Goal: Transaction & Acquisition: Purchase product/service

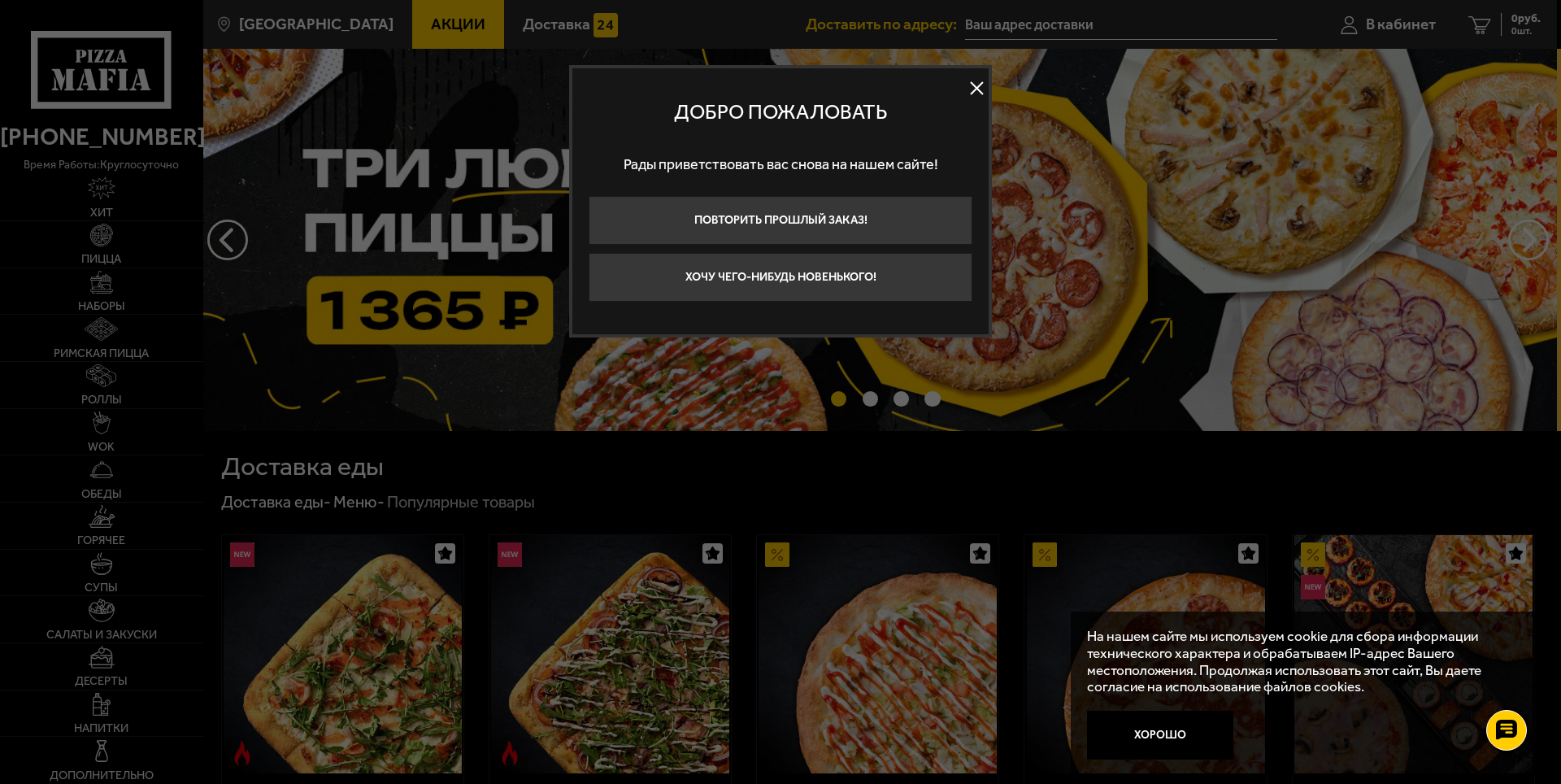
click at [968, 92] on button at bounding box center [976, 88] width 24 height 24
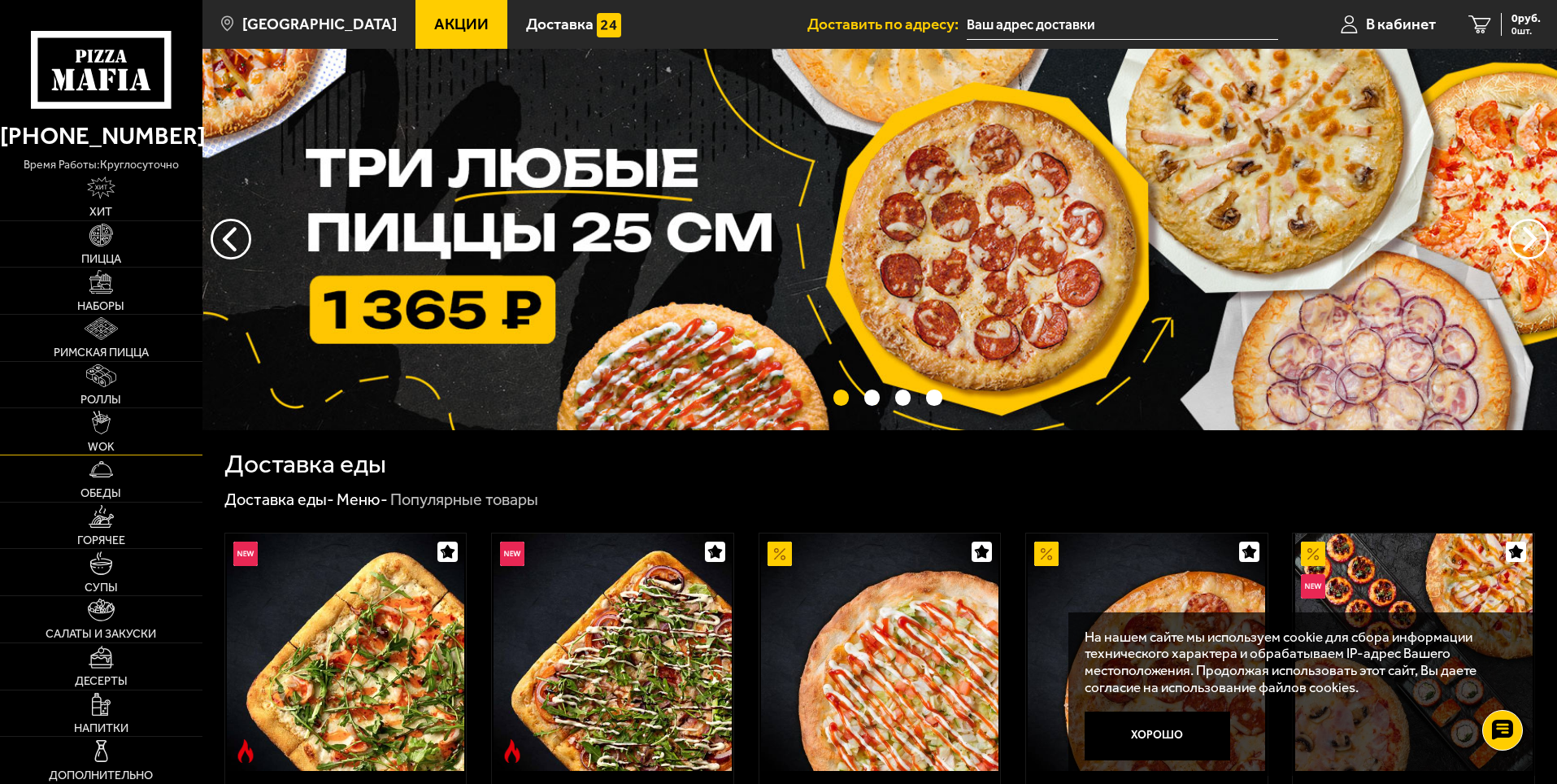
click at [113, 431] on link "WOK" at bounding box center [101, 431] width 203 height 46
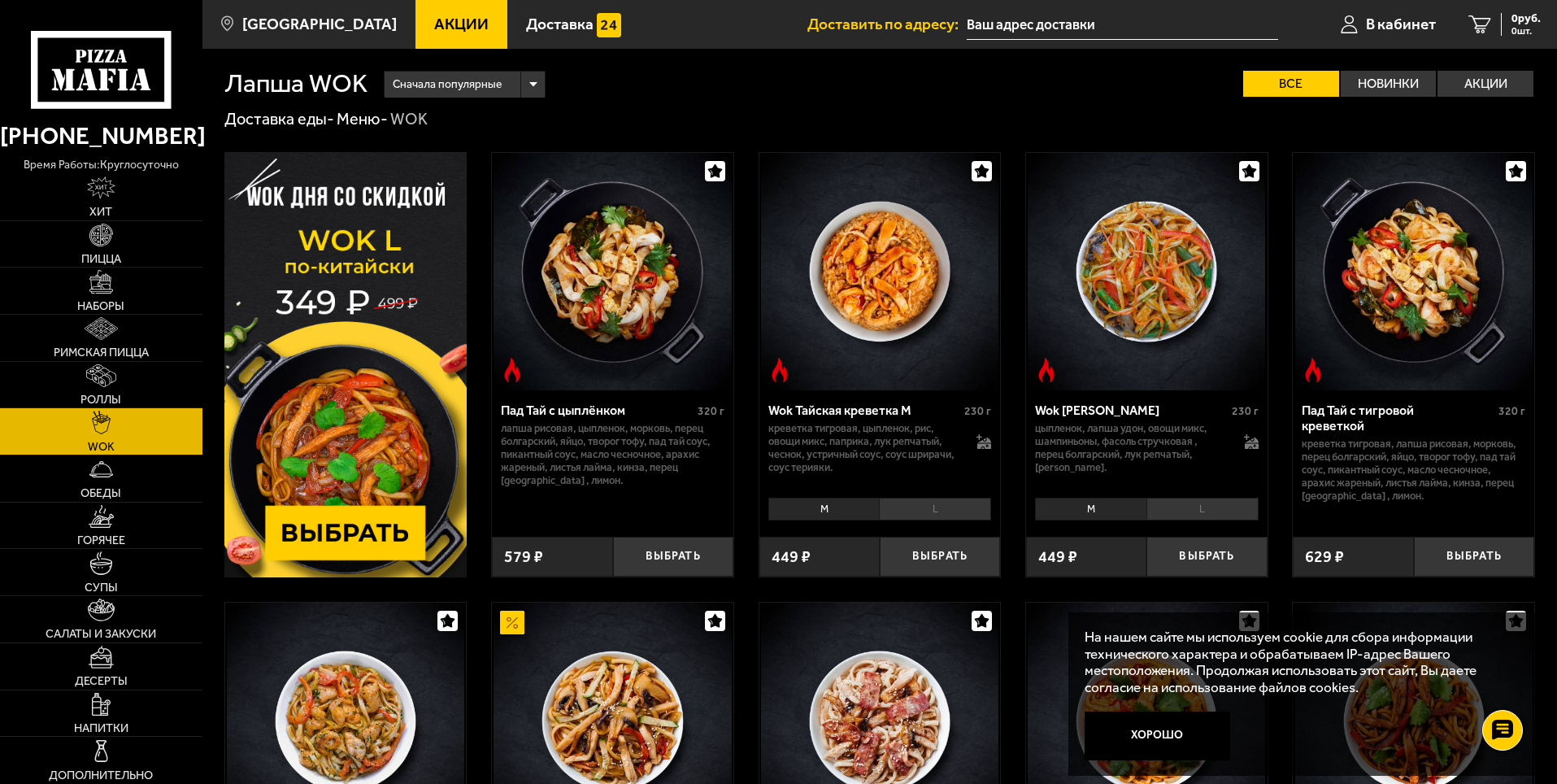
click at [921, 507] on li "L" at bounding box center [935, 508] width 113 height 22
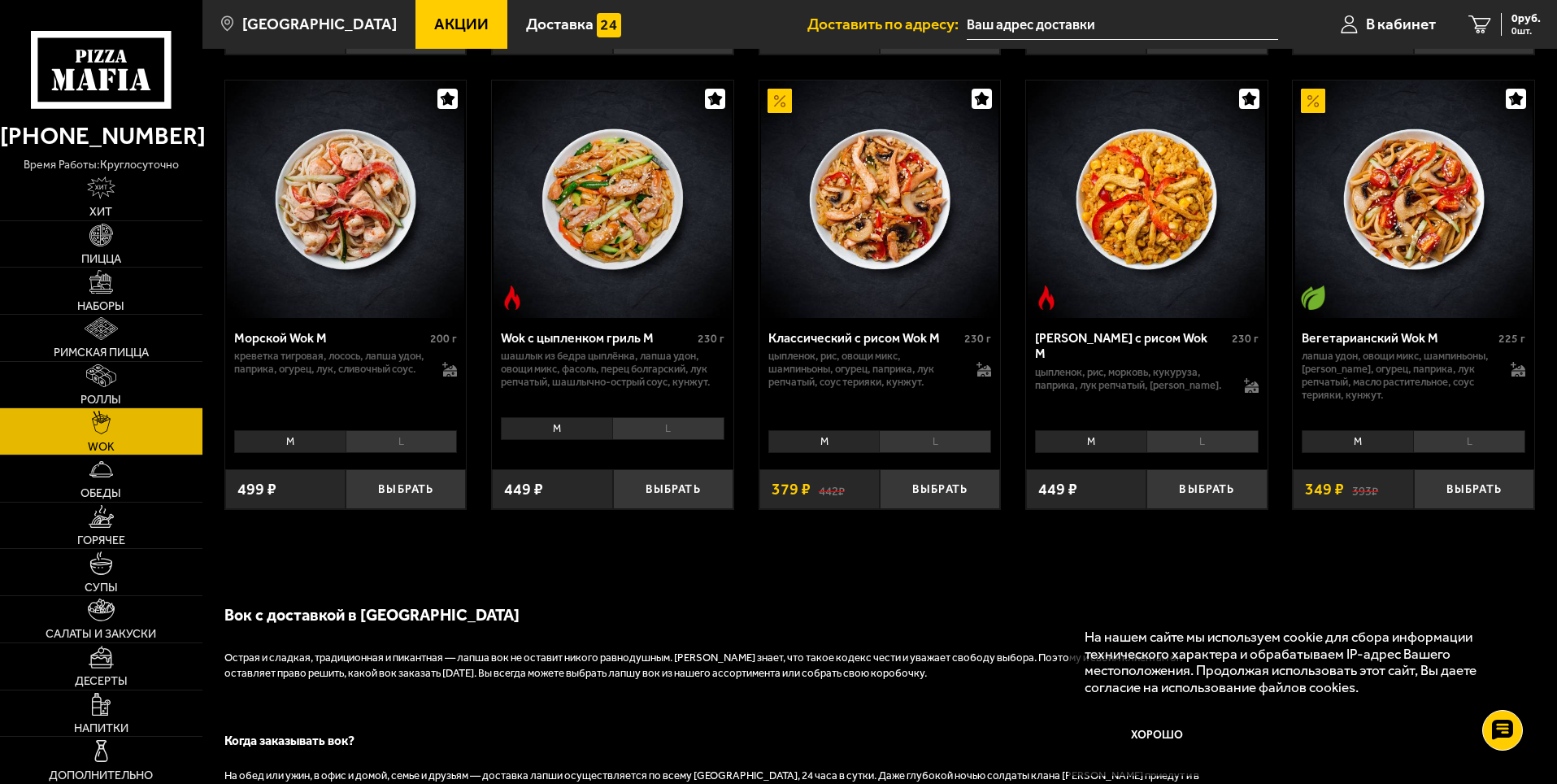
scroll to position [959, 0]
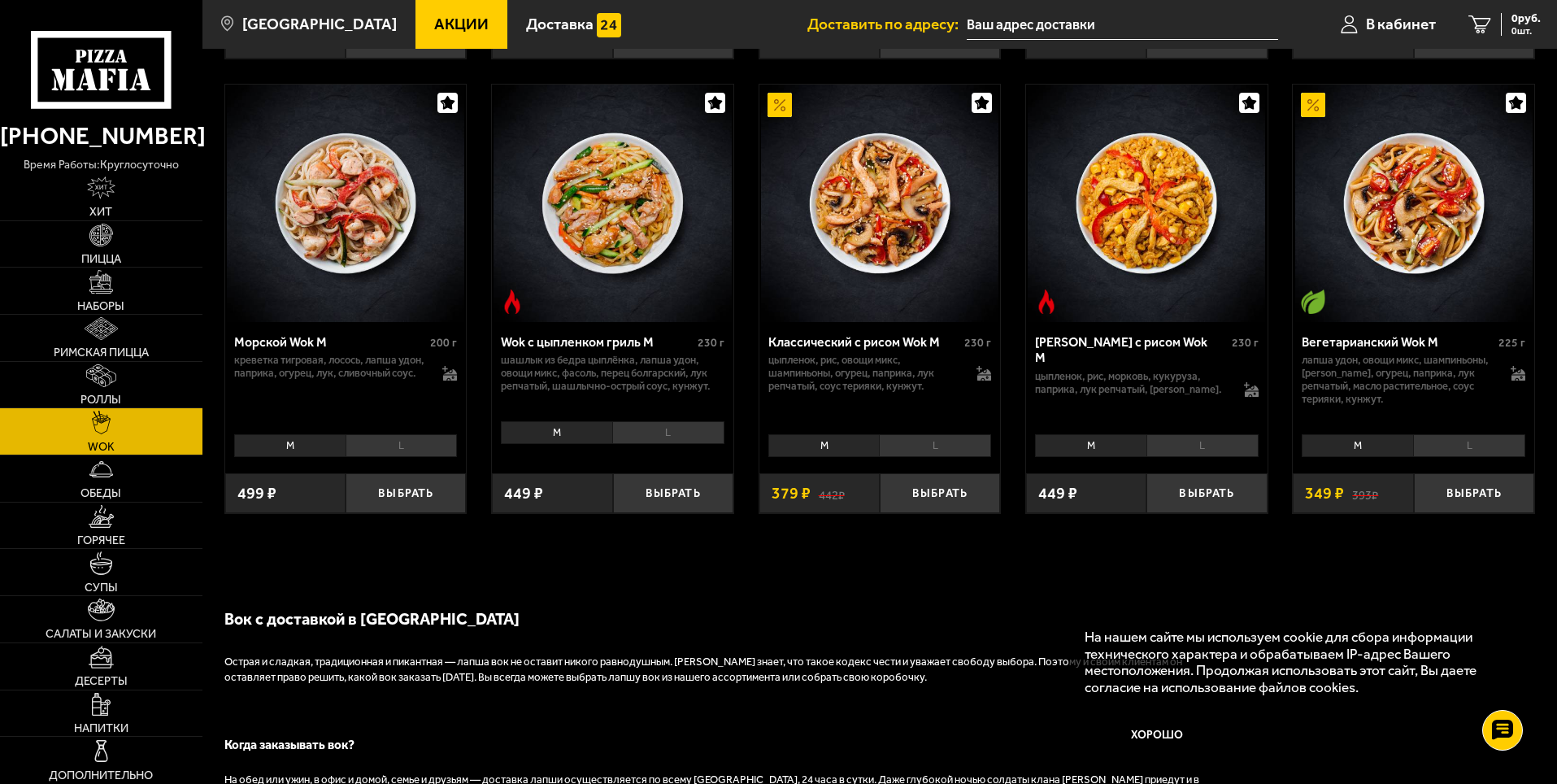
click at [1436, 461] on div "[PERSON_NAME]" at bounding box center [1413, 445] width 241 height 32
click at [1438, 452] on li "L" at bounding box center [1469, 445] width 113 height 22
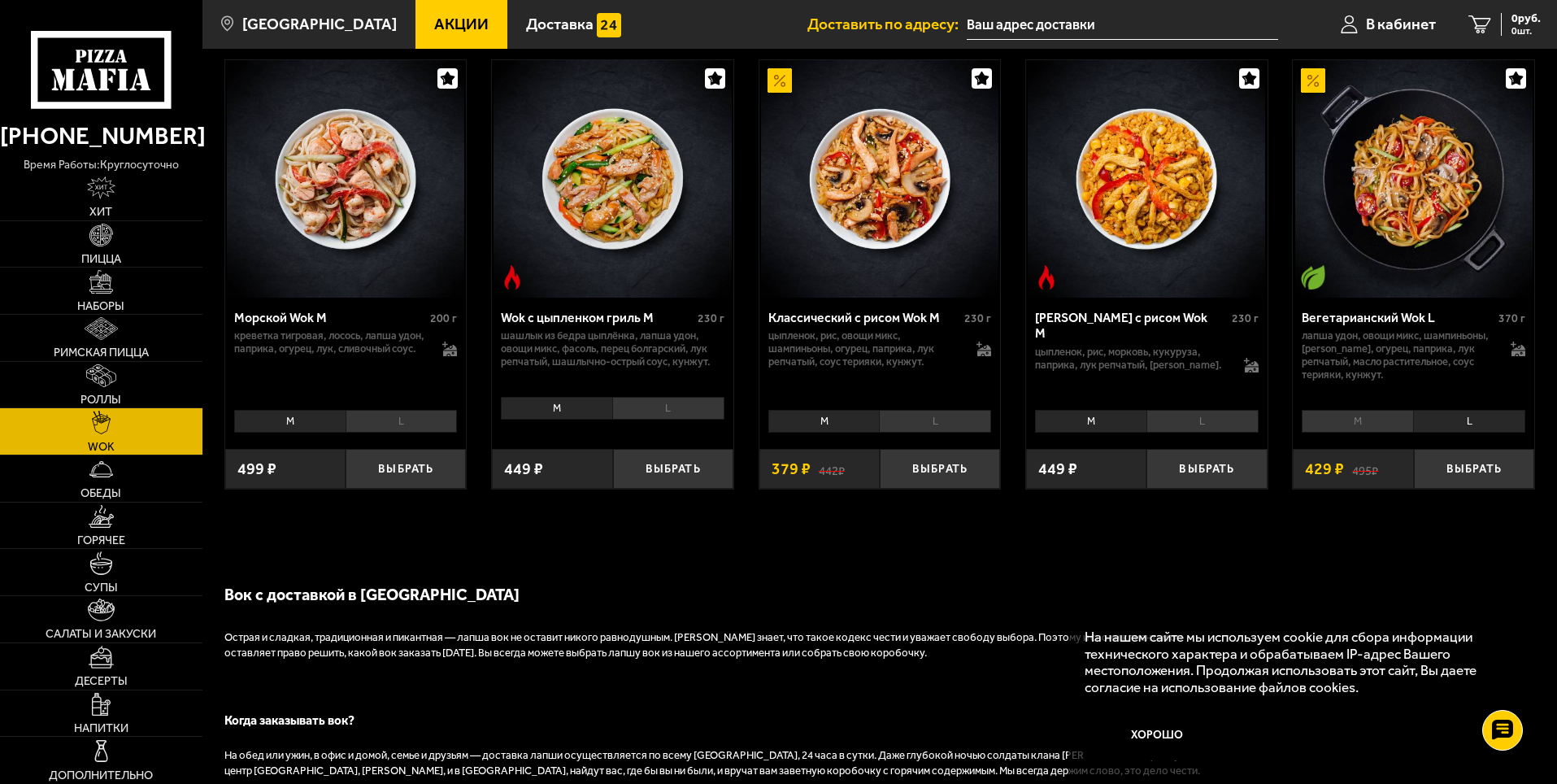
scroll to position [1040, 0]
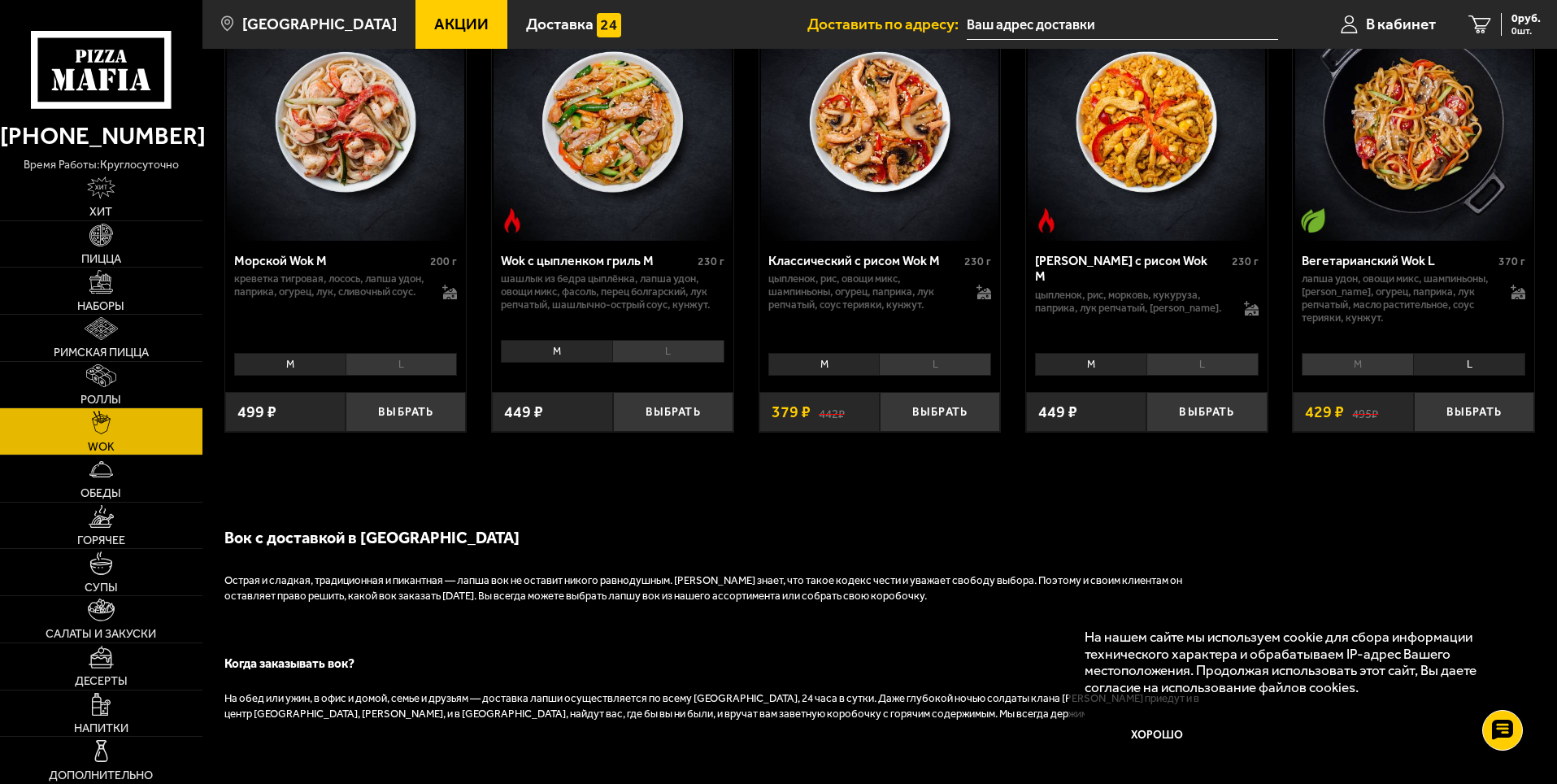
click at [1355, 376] on li "M" at bounding box center [1357, 363] width 112 height 22
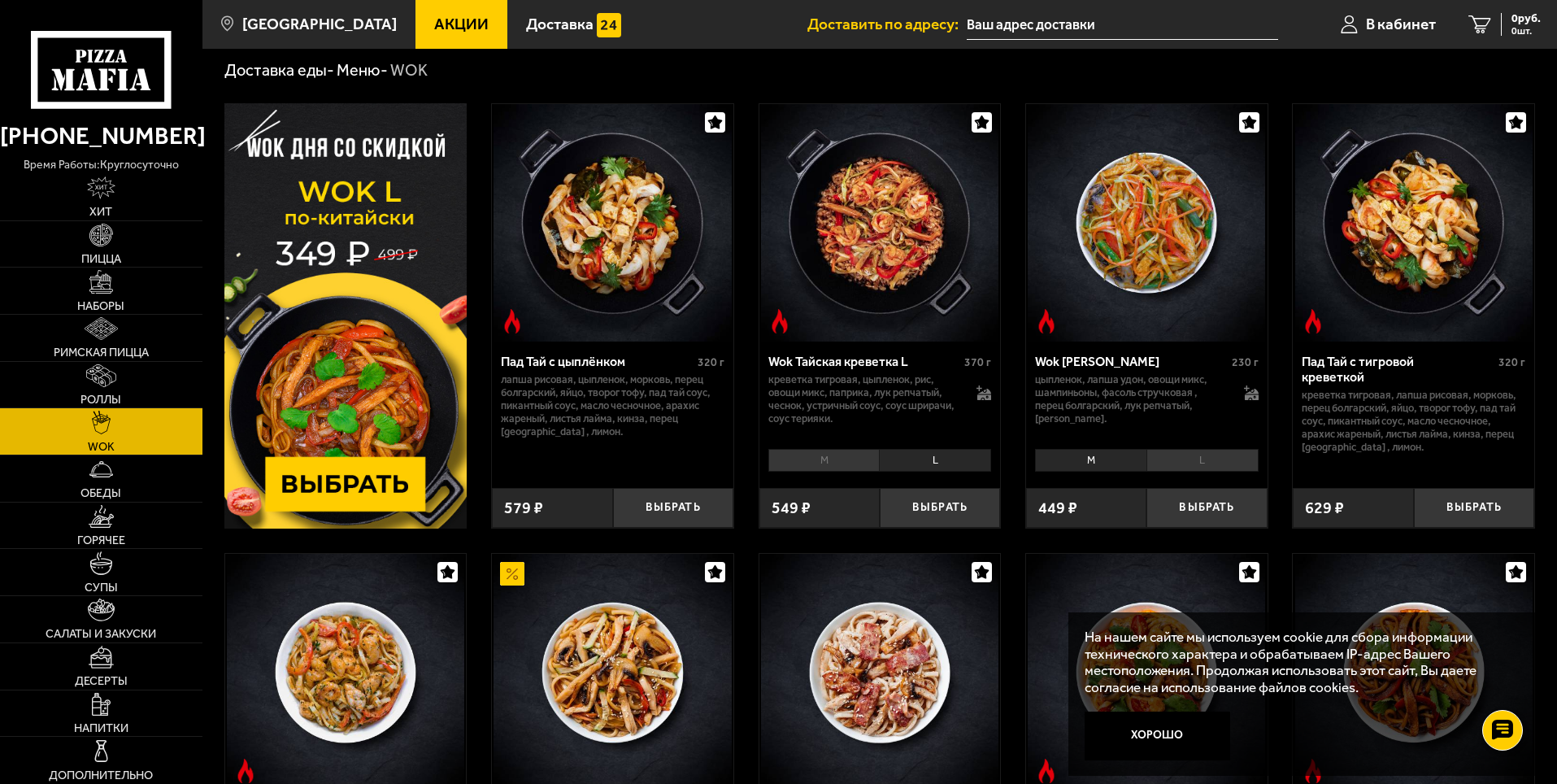
scroll to position [0, 0]
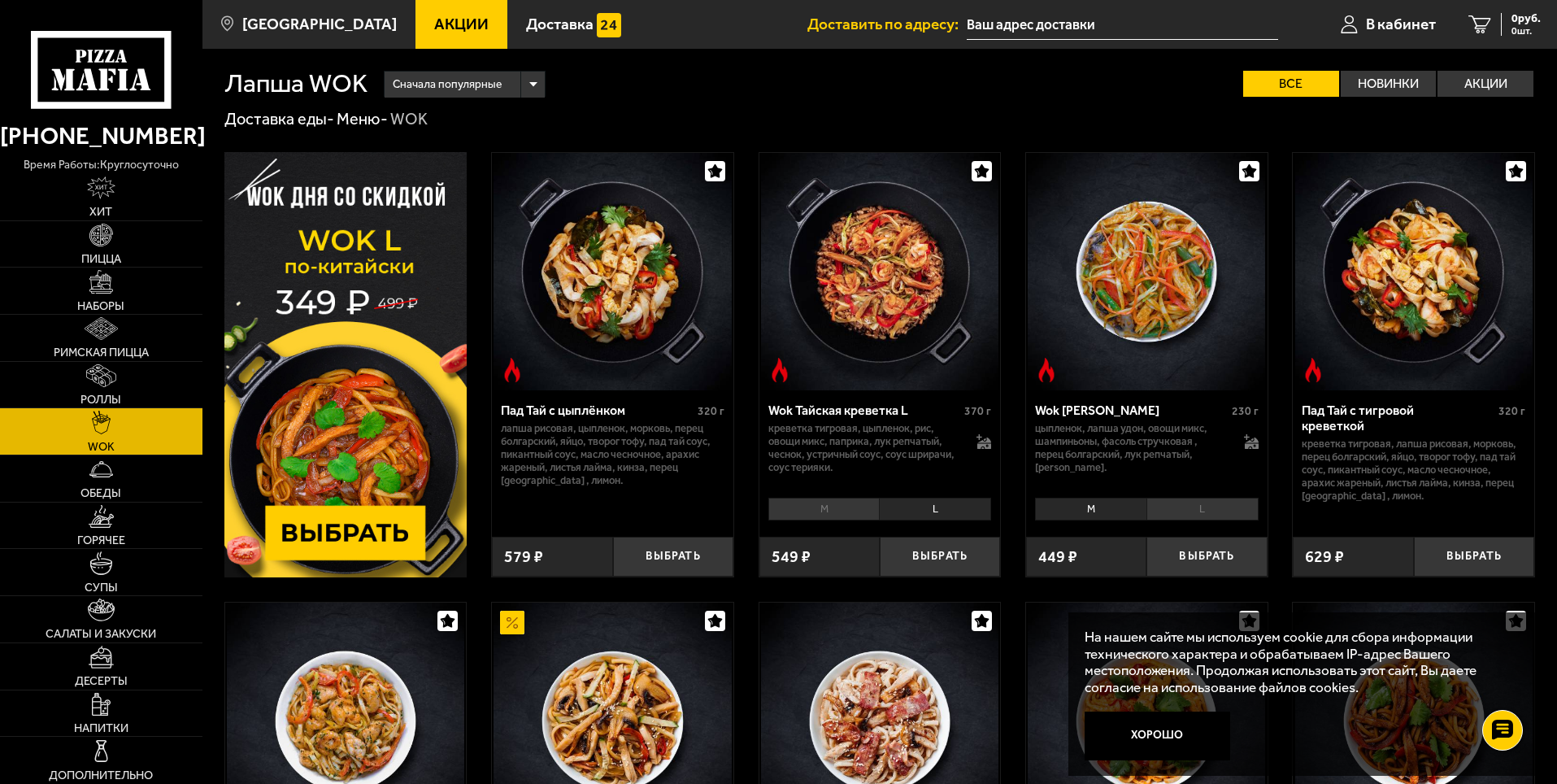
click at [943, 506] on li "L" at bounding box center [935, 508] width 113 height 22
click at [950, 547] on button "Выбрать" at bounding box center [940, 556] width 121 height 40
click at [1509, 22] on span "467 руб." at bounding box center [1519, 19] width 42 height 12
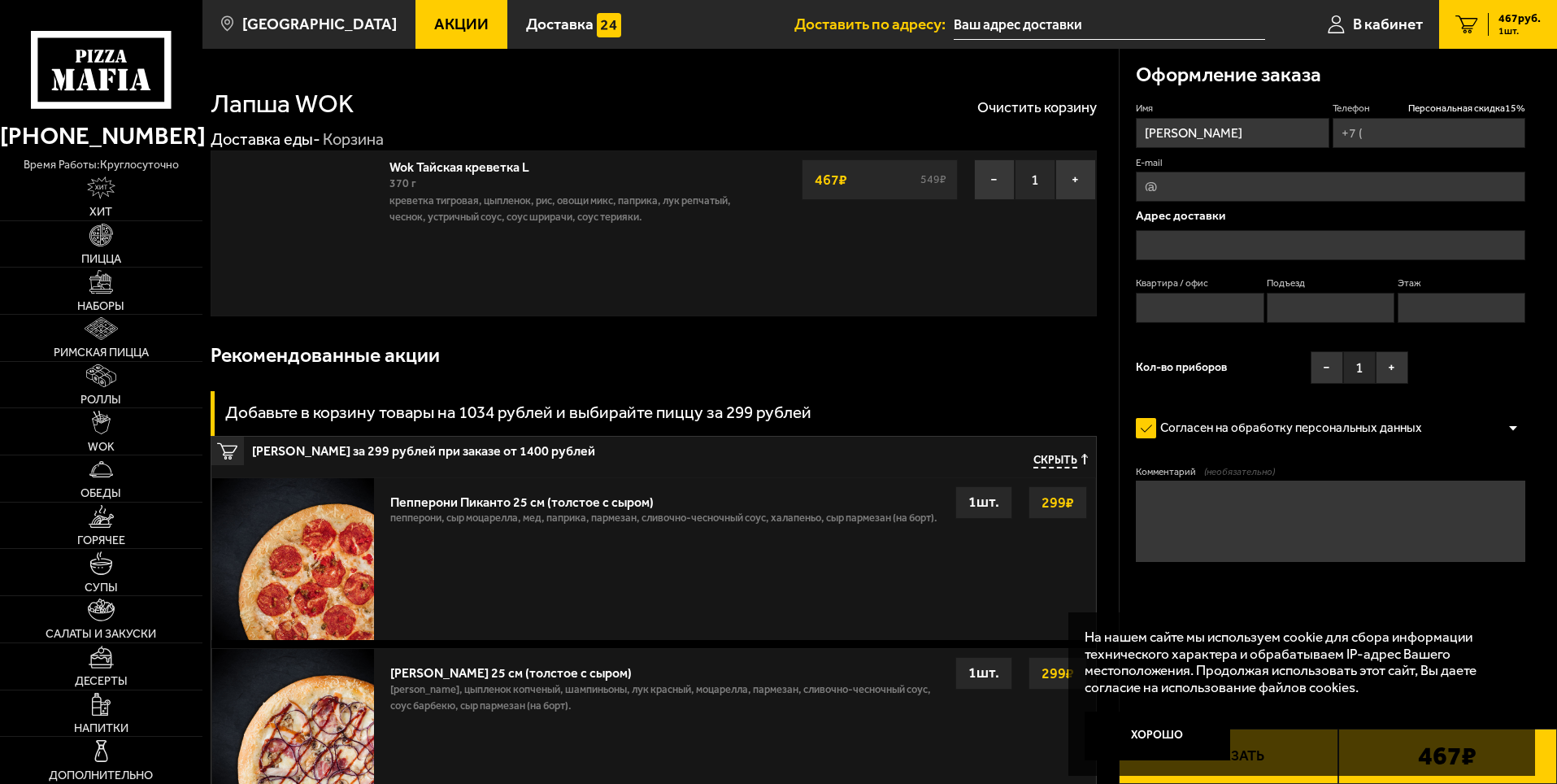
type input "[PHONE_NUMBER]"
type input "[STREET_ADDRESS][PERSON_NAME]"
type input "310"
type input "4"
type input "11"
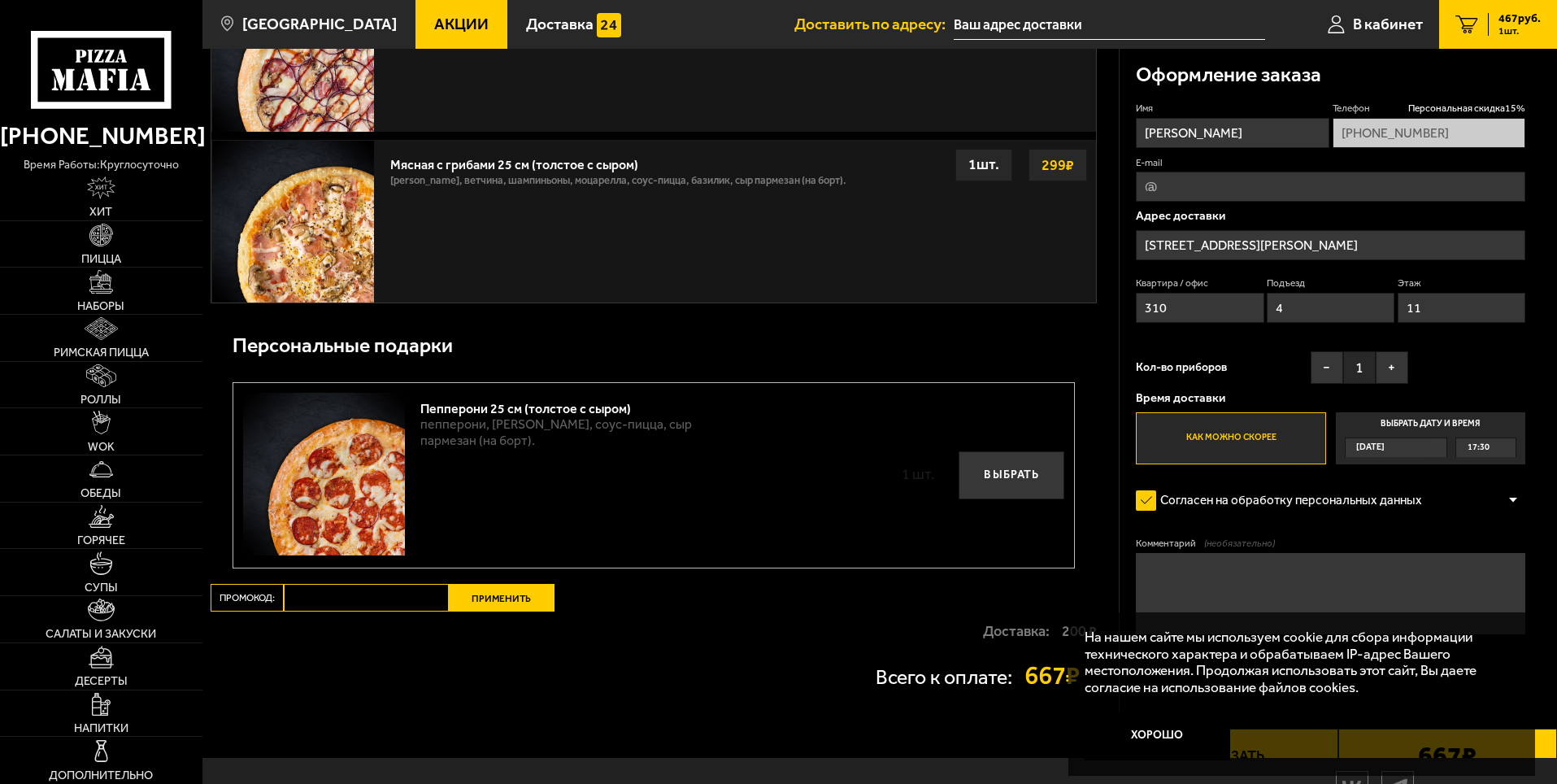
scroll to position [731, 0]
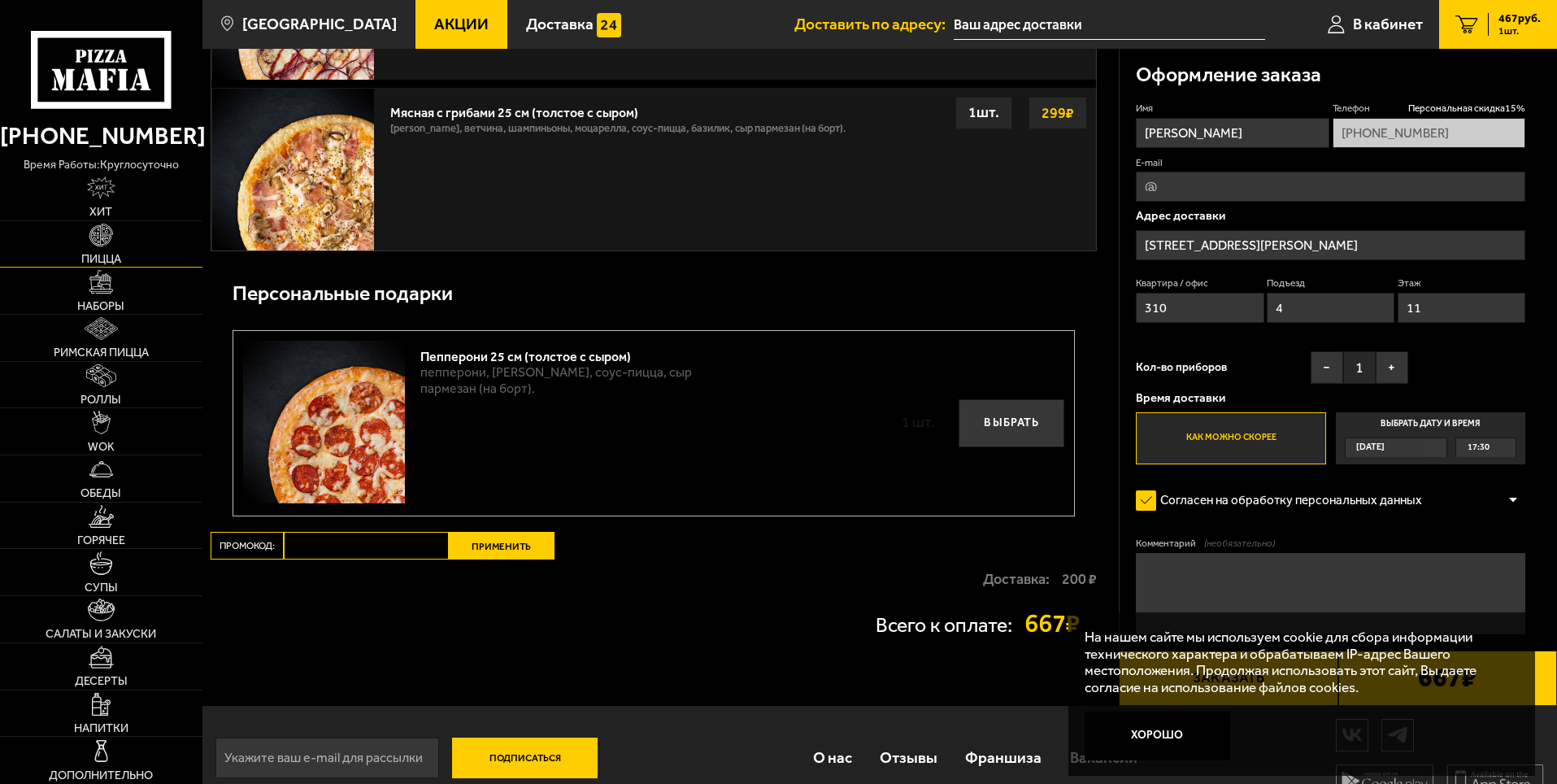
click at [74, 227] on link "Пицца" at bounding box center [101, 245] width 203 height 46
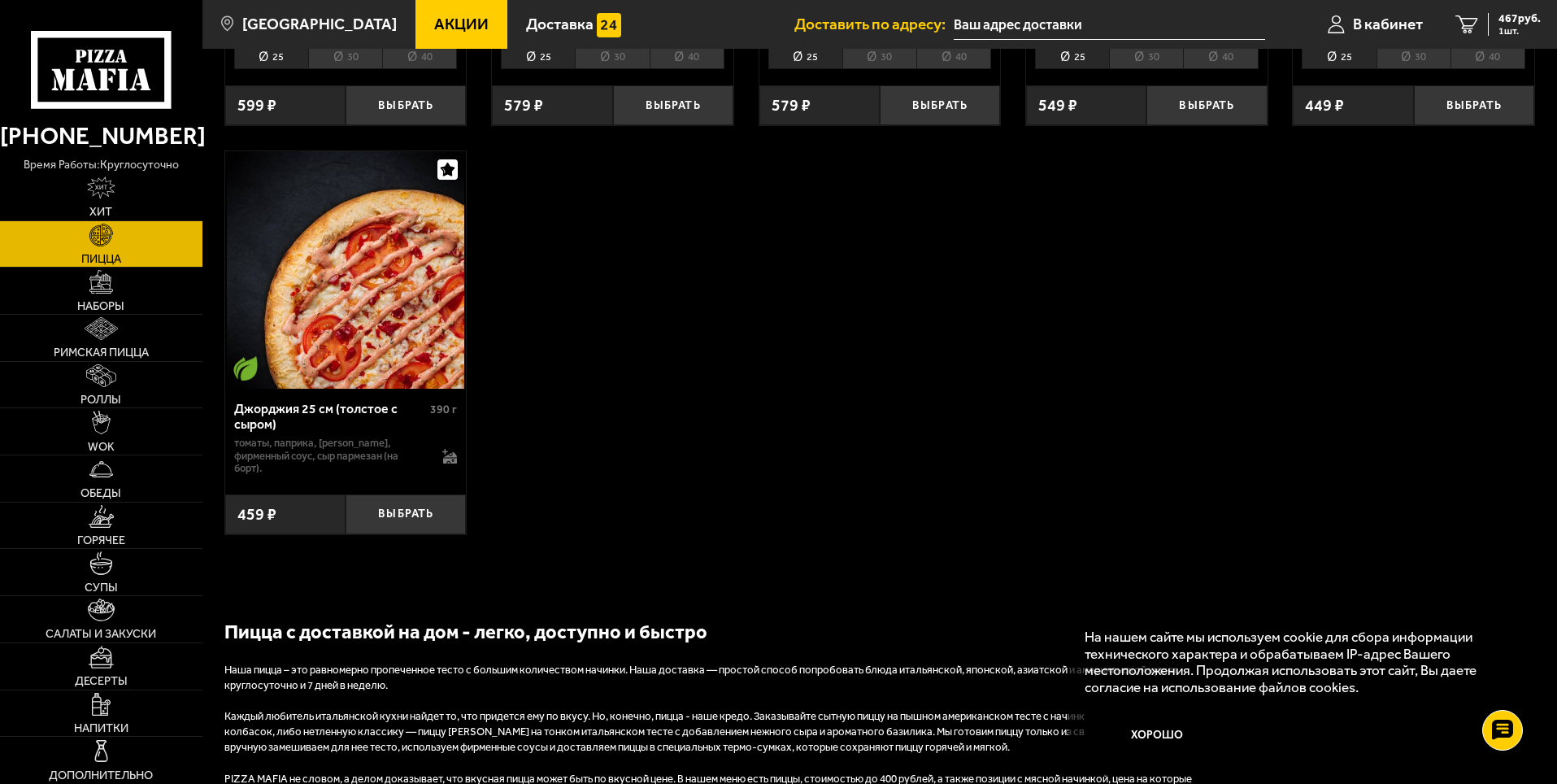
scroll to position [3495, 0]
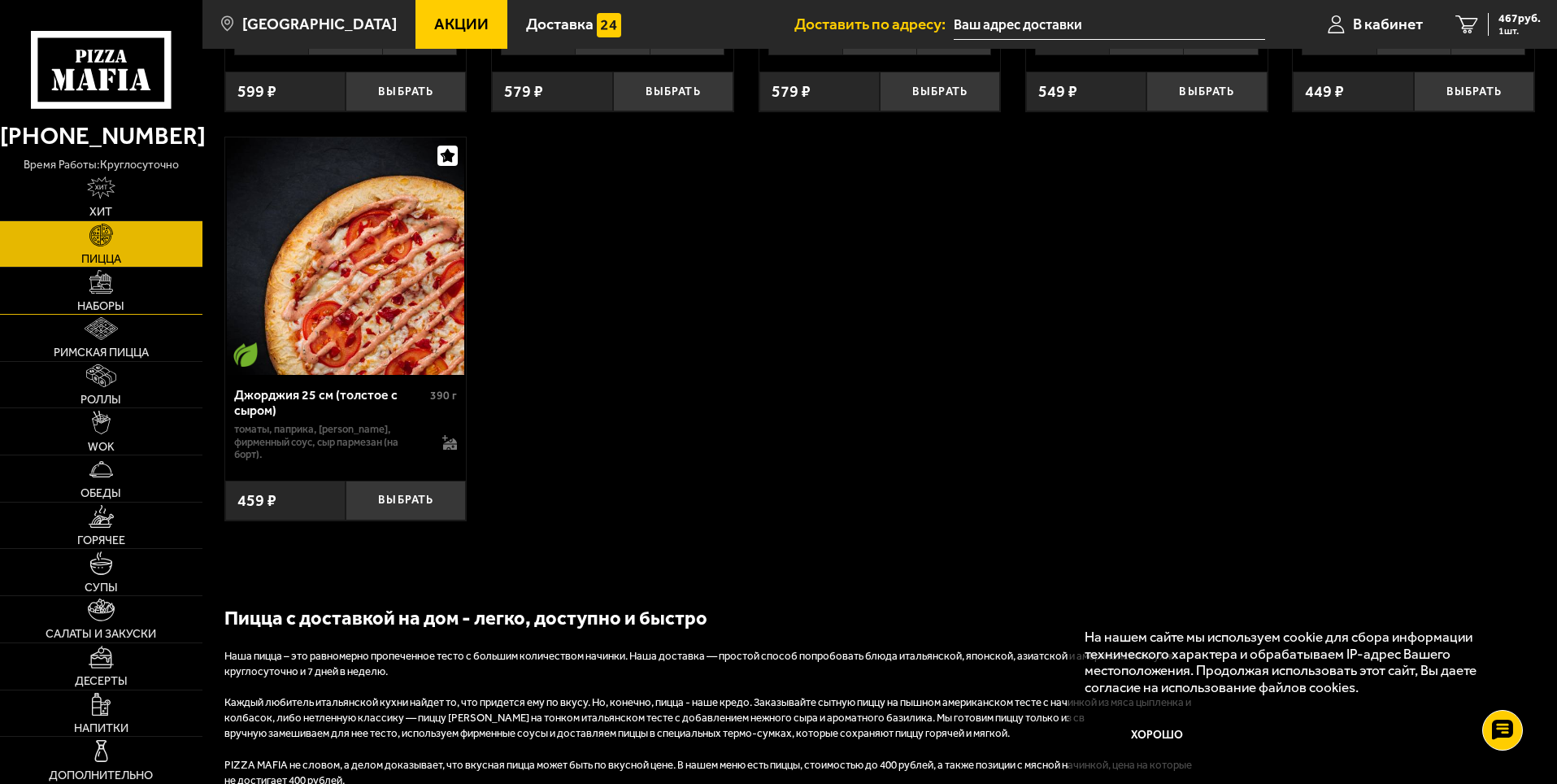
click at [100, 283] on img at bounding box center [100, 280] width 22 height 22
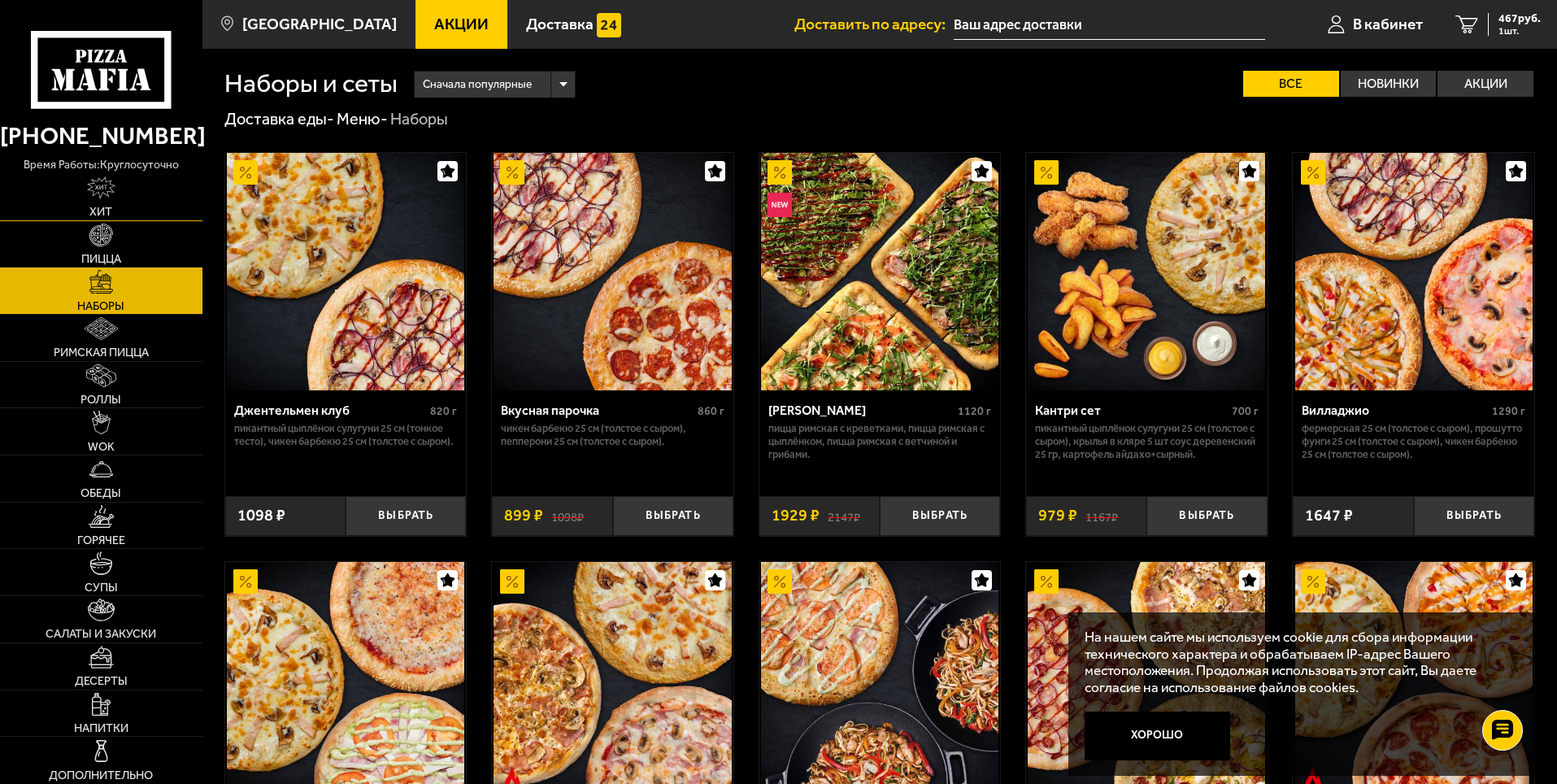
click at [142, 193] on link "Хит" at bounding box center [101, 197] width 203 height 46
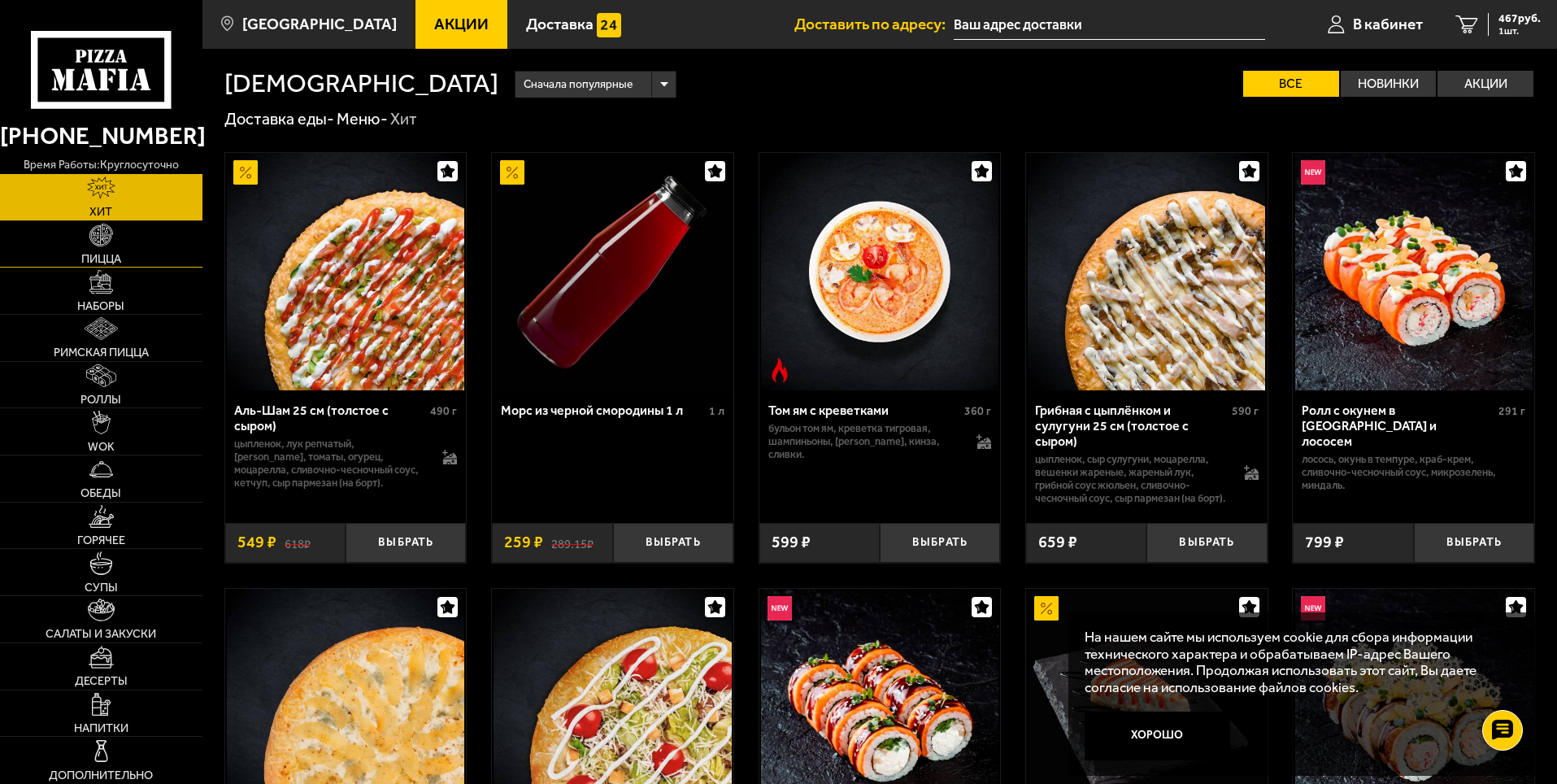
click at [138, 246] on link "Пицца" at bounding box center [101, 245] width 203 height 46
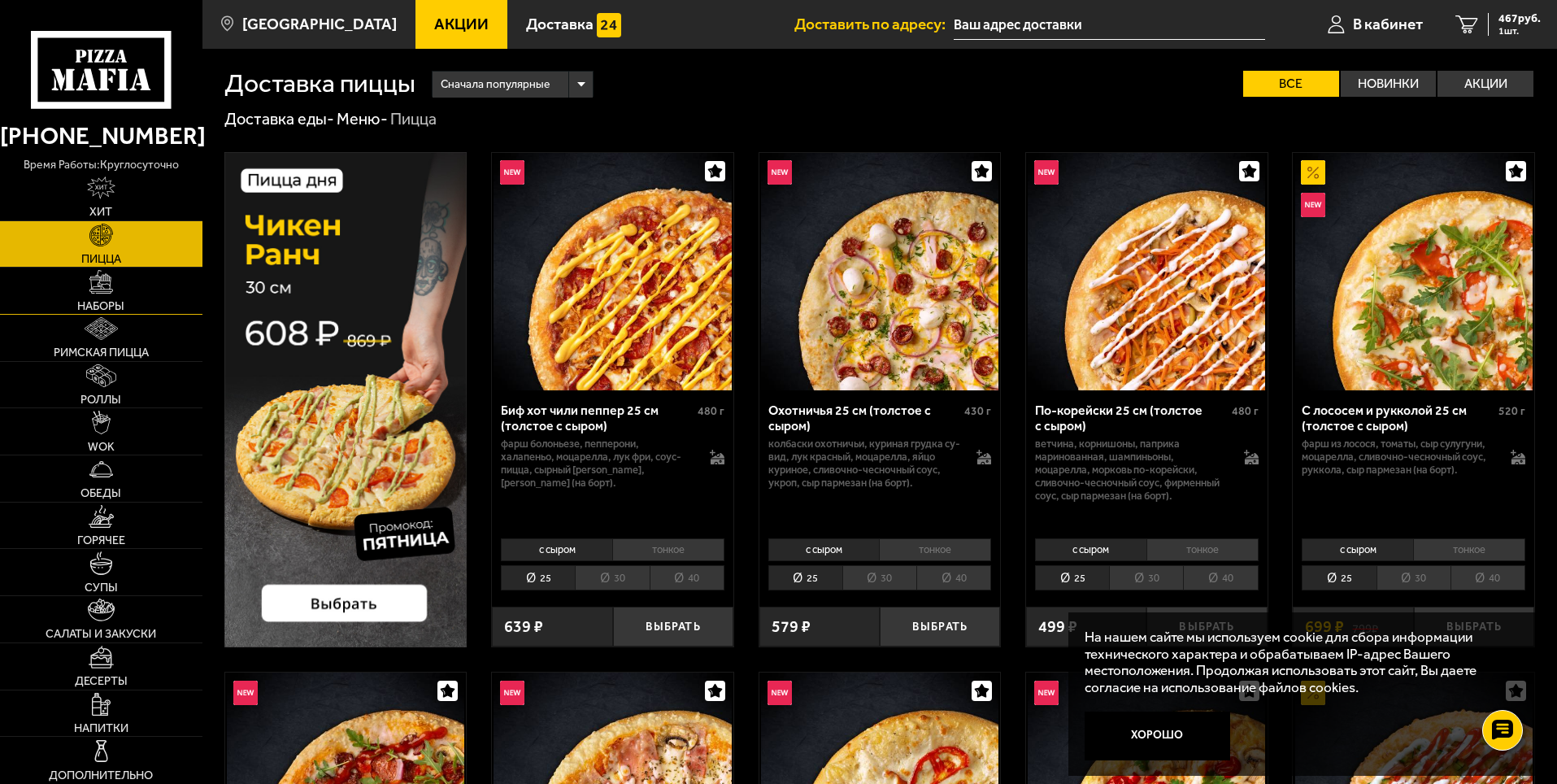
click at [139, 297] on link "Наборы" at bounding box center [101, 290] width 203 height 46
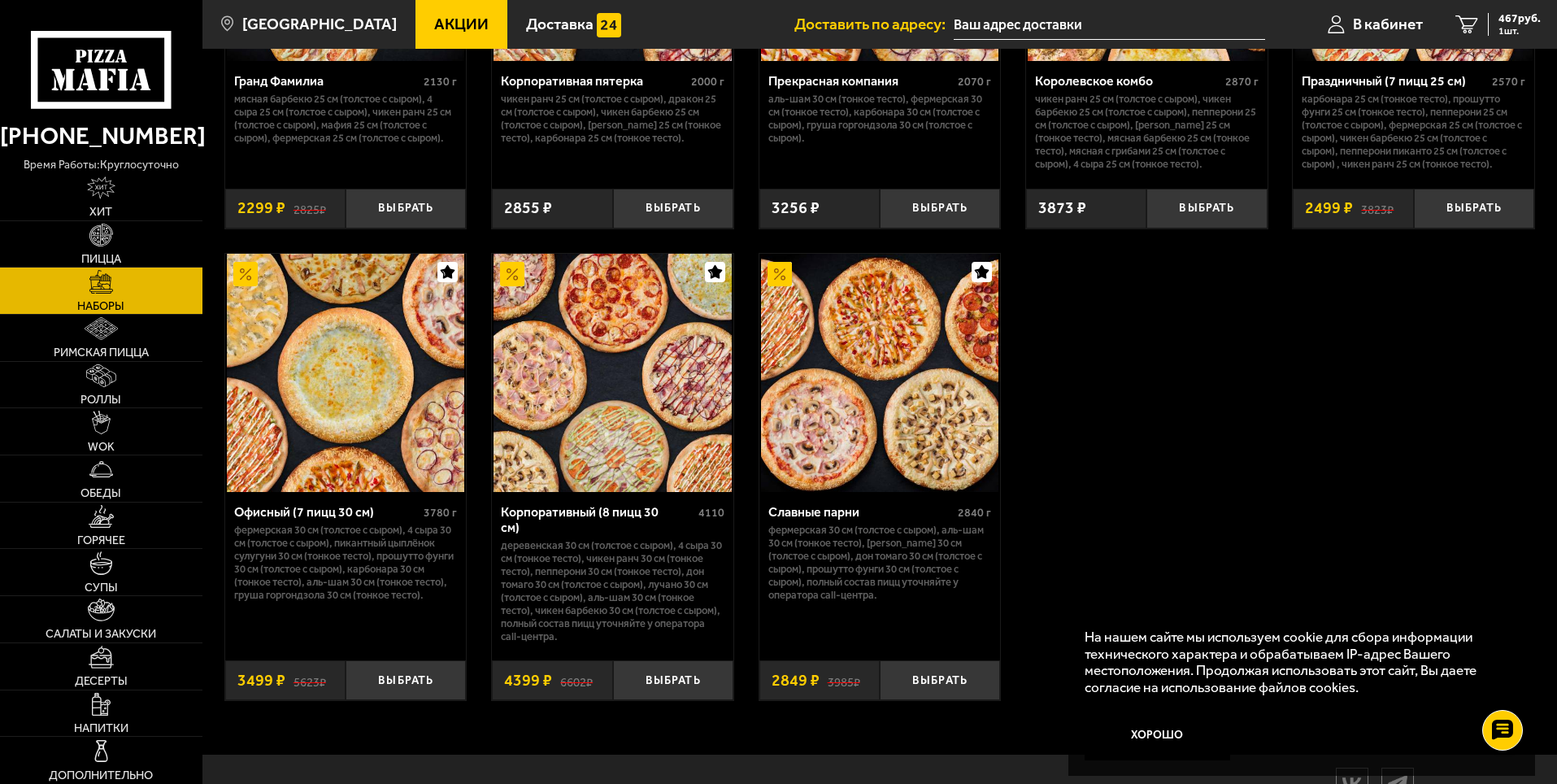
scroll to position [2472, 0]
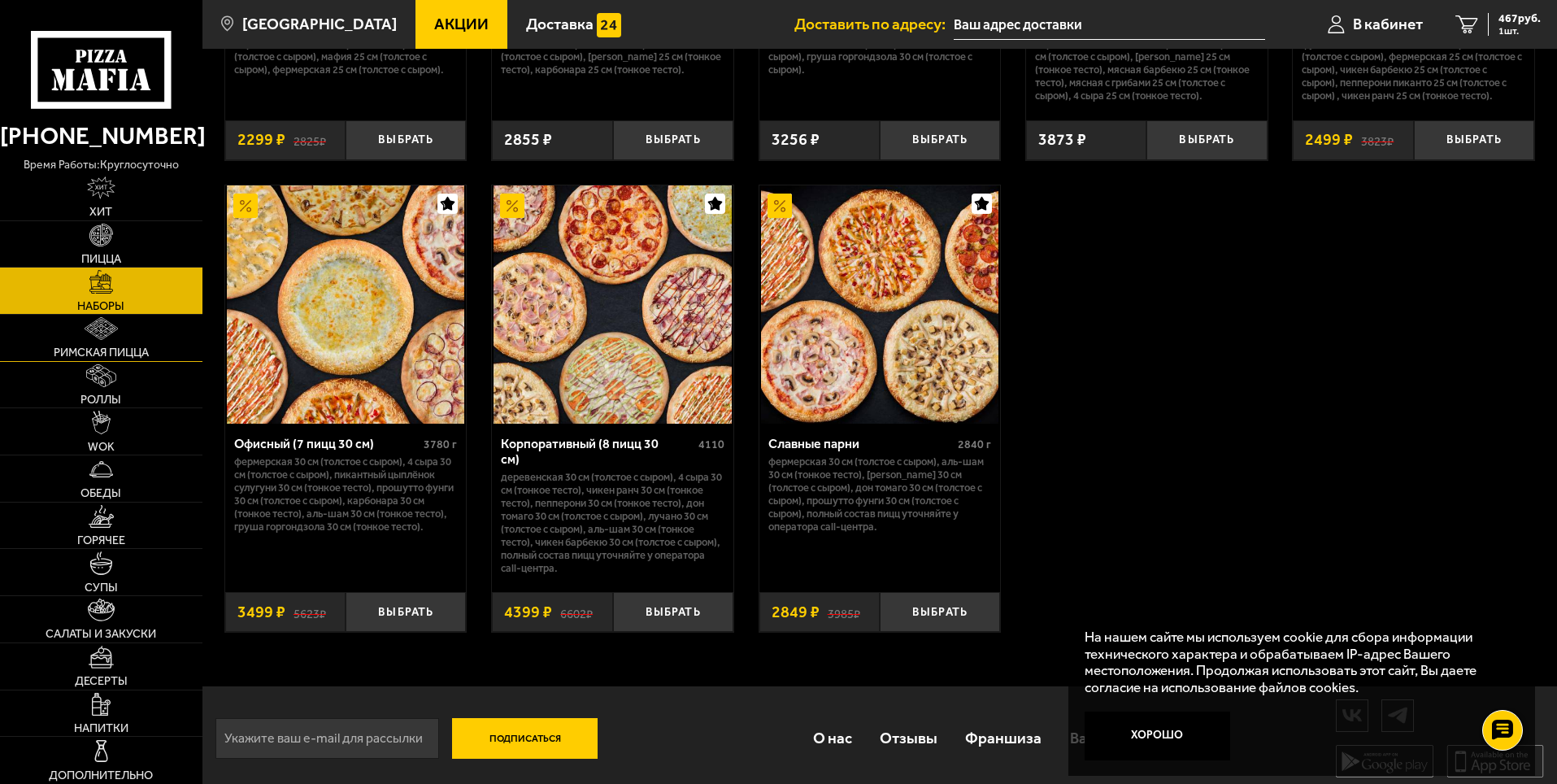
click at [160, 345] on link "Римская пицца" at bounding box center [101, 338] width 203 height 46
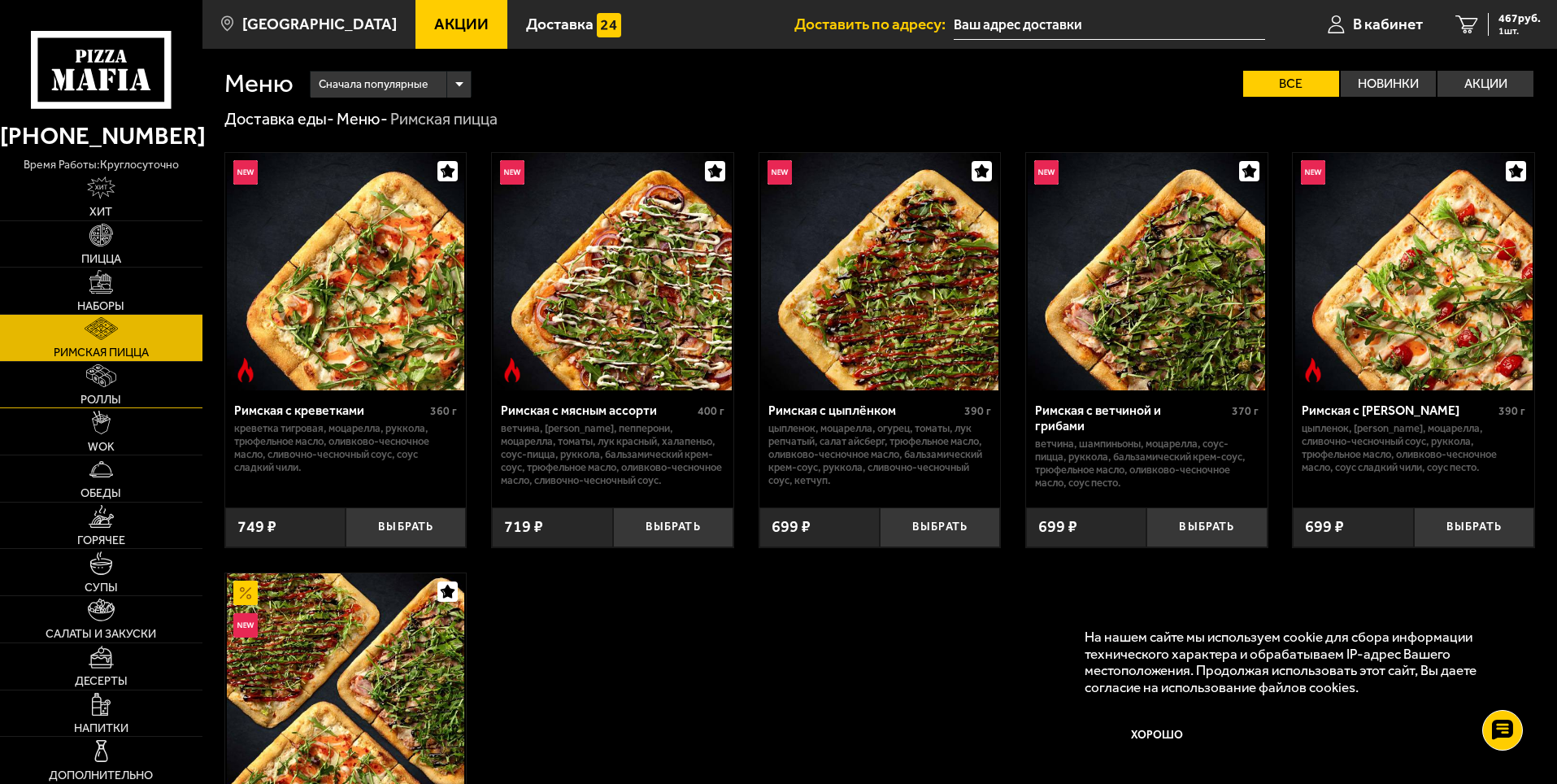
click at [143, 391] on link "Роллы" at bounding box center [101, 385] width 203 height 46
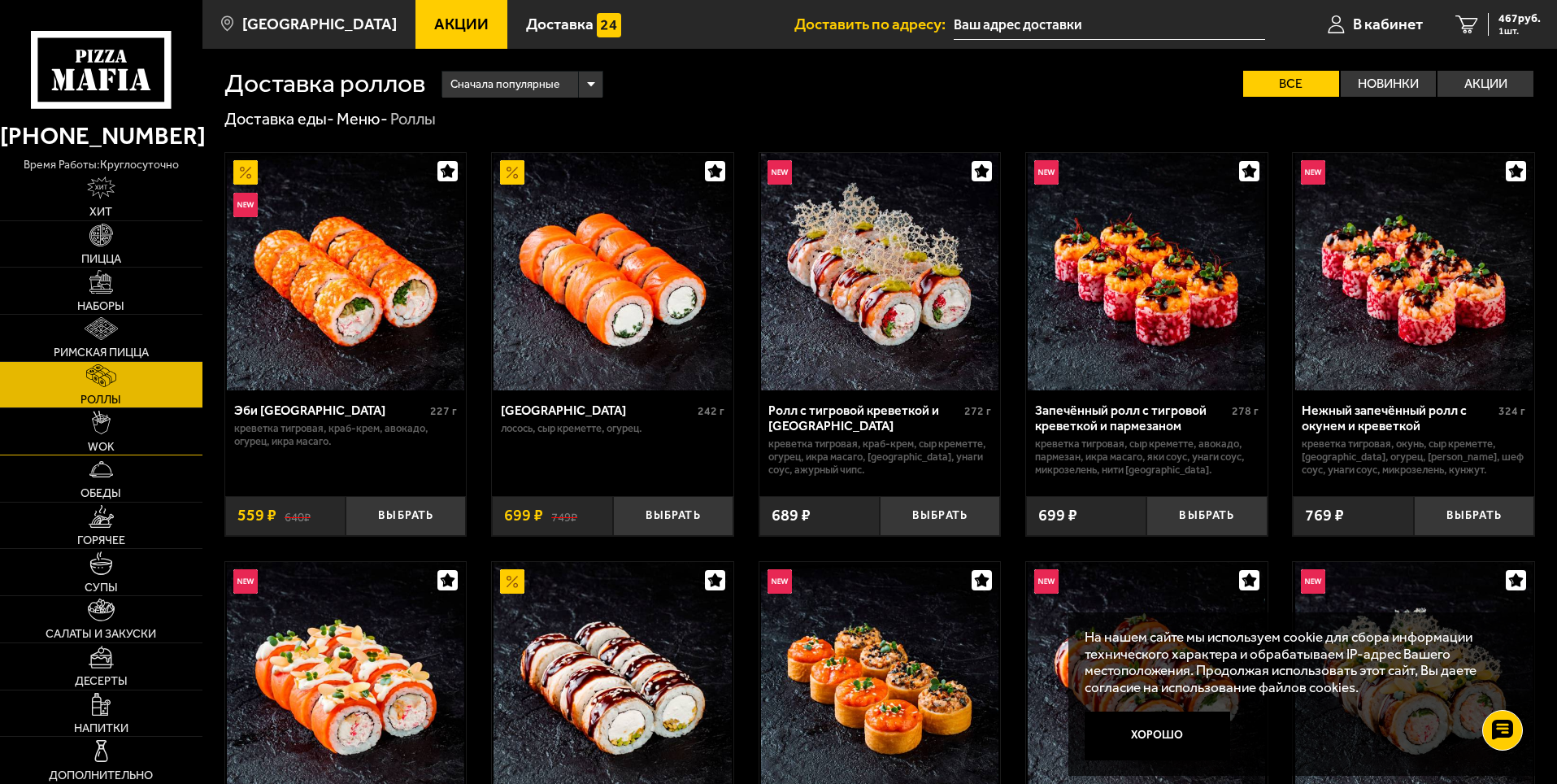
click at [149, 423] on link "WOK" at bounding box center [101, 431] width 203 height 46
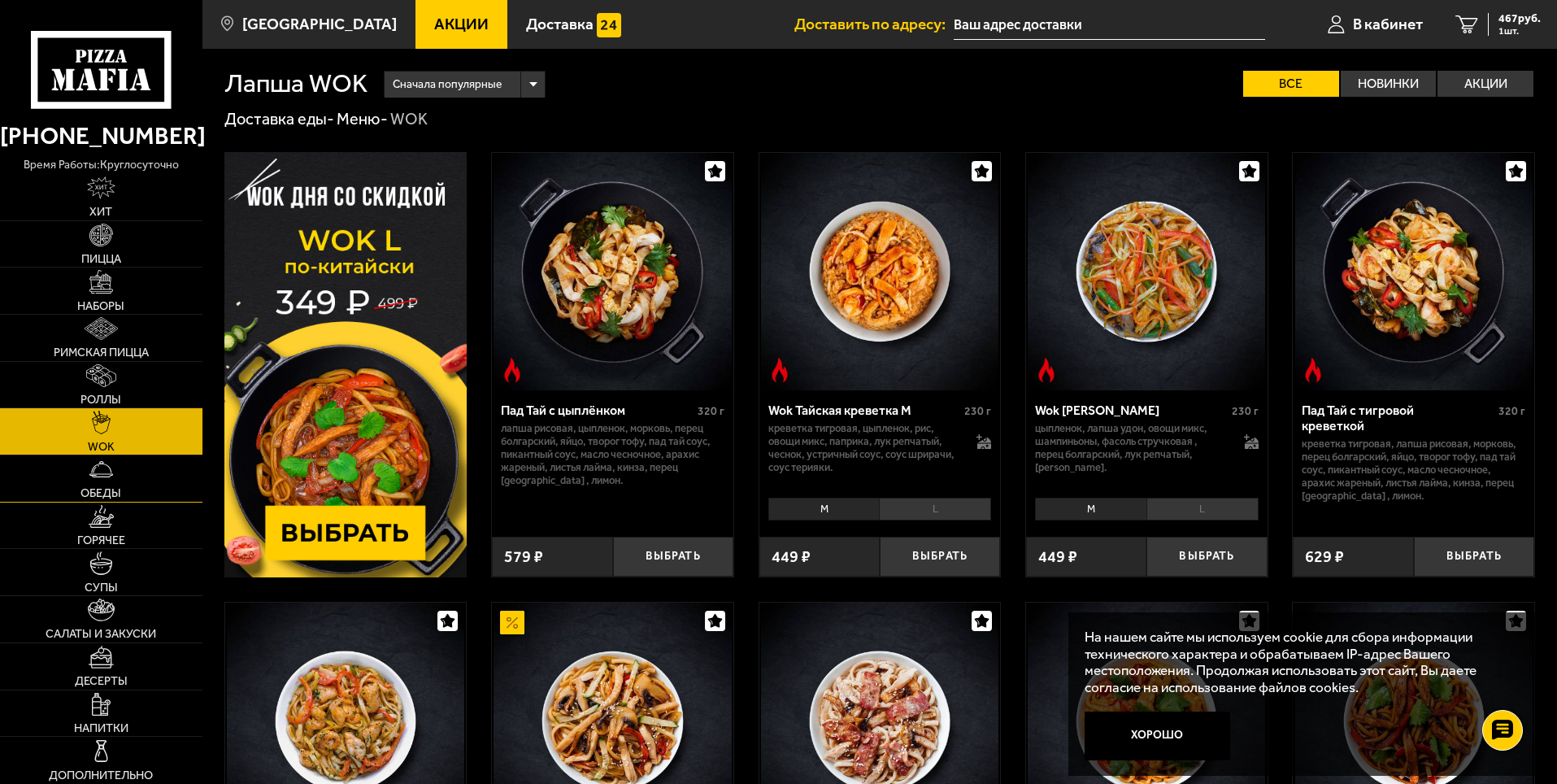
click at [146, 467] on link "Обеды" at bounding box center [101, 479] width 203 height 46
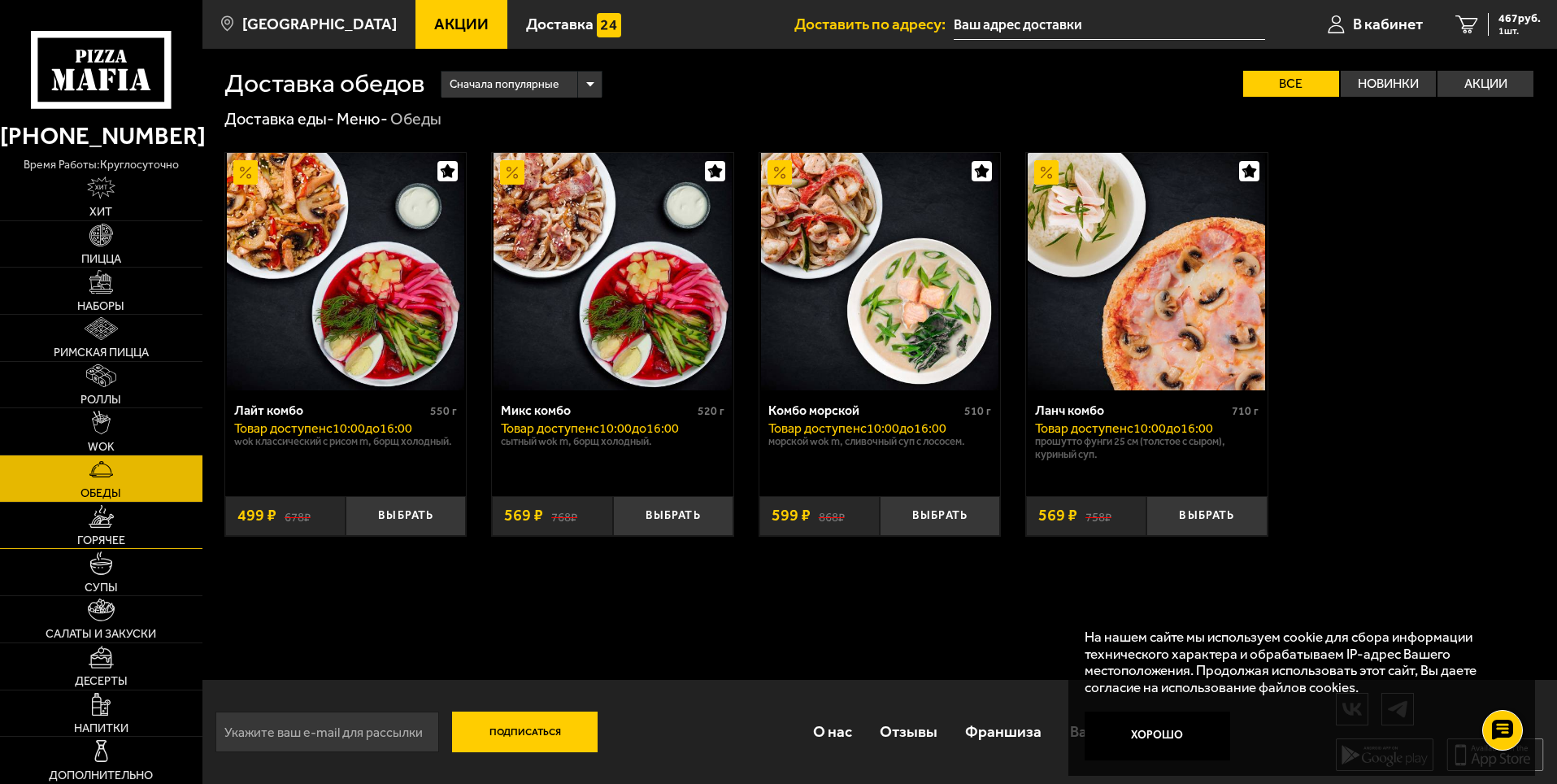
click at [130, 531] on link "Горячее" at bounding box center [101, 526] width 203 height 46
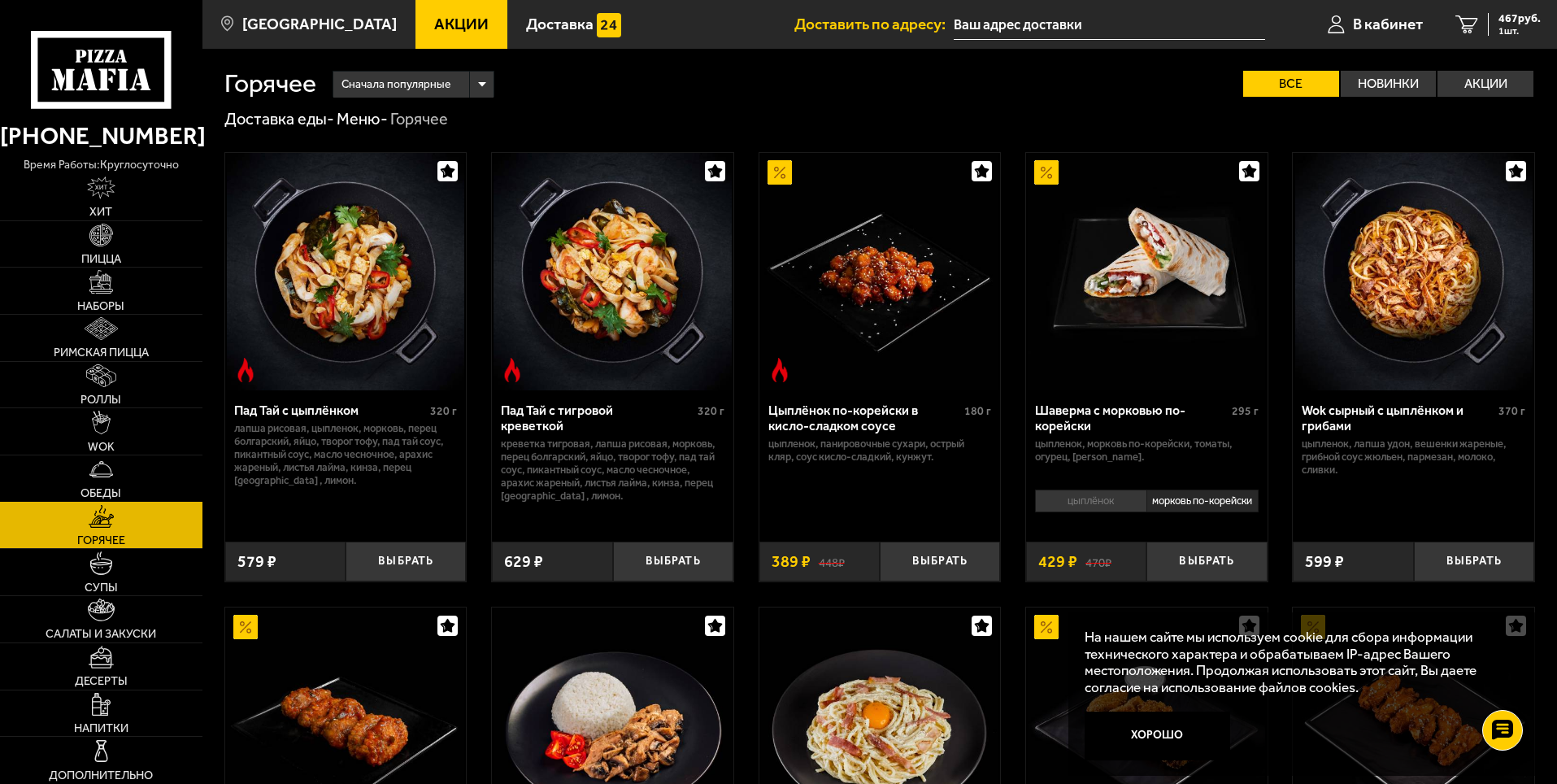
click at [143, 487] on link "Обеды" at bounding box center [101, 479] width 203 height 46
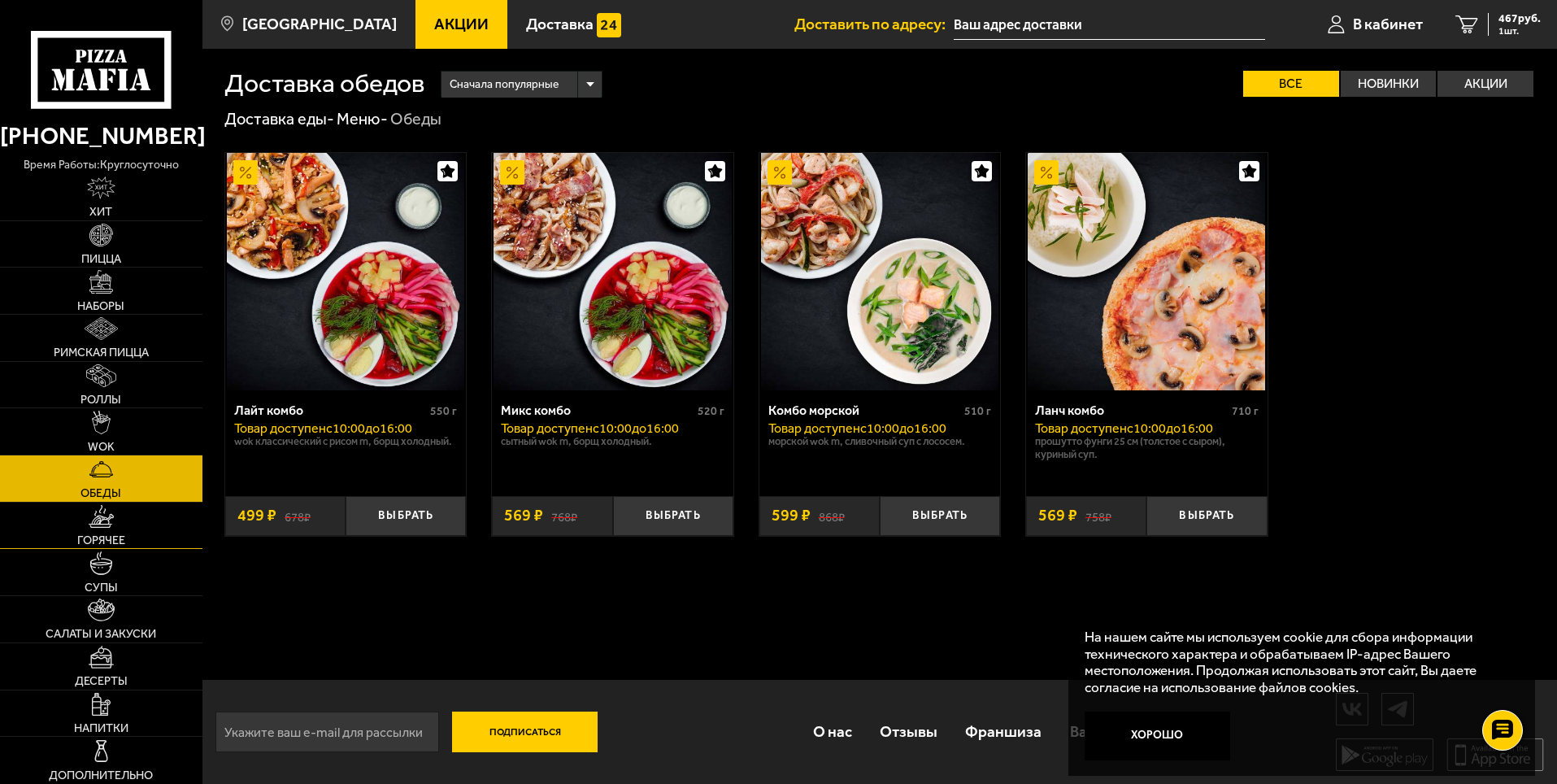
click at [112, 507] on img at bounding box center [101, 515] width 26 height 22
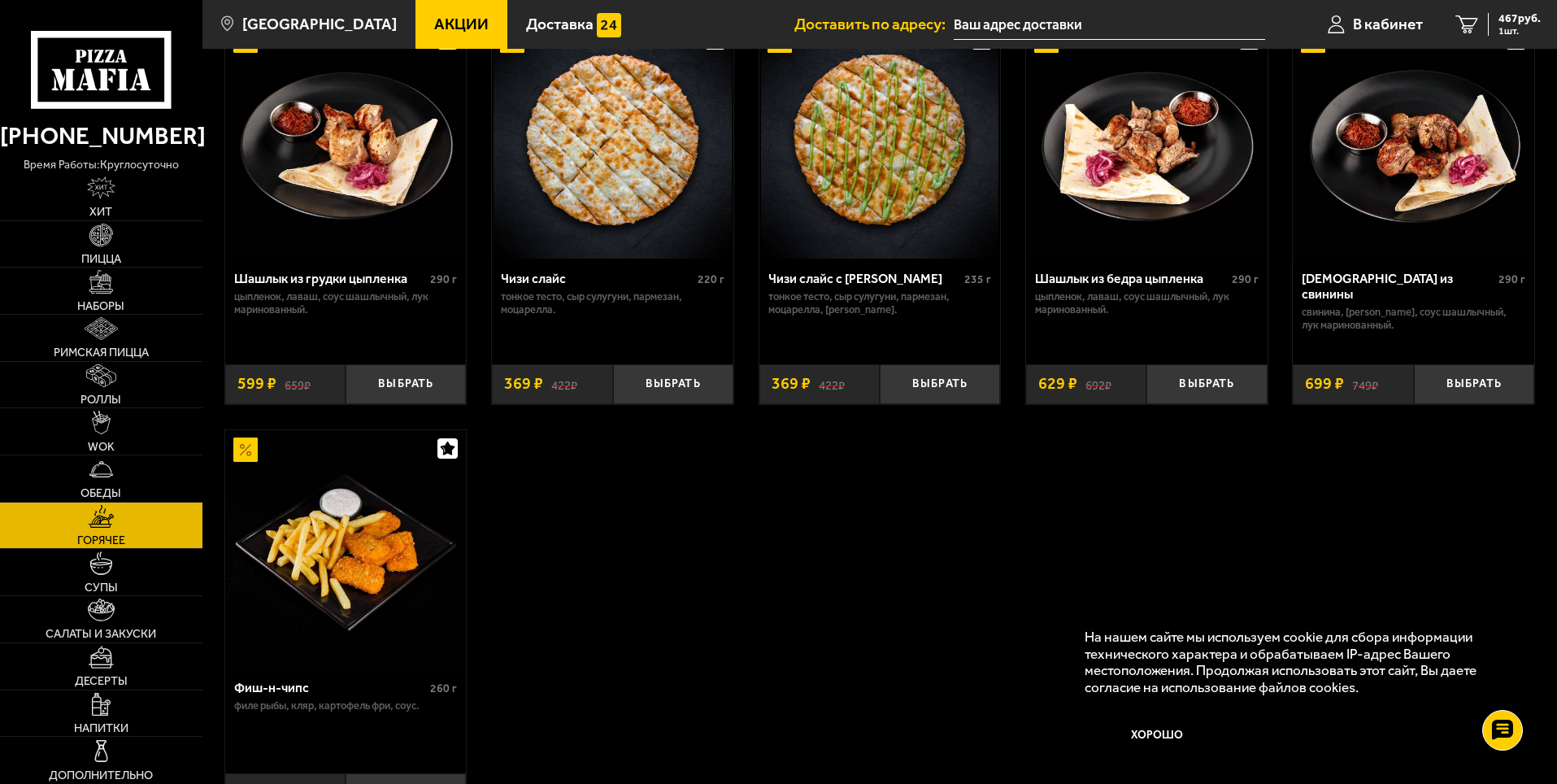
scroll to position [1138, 0]
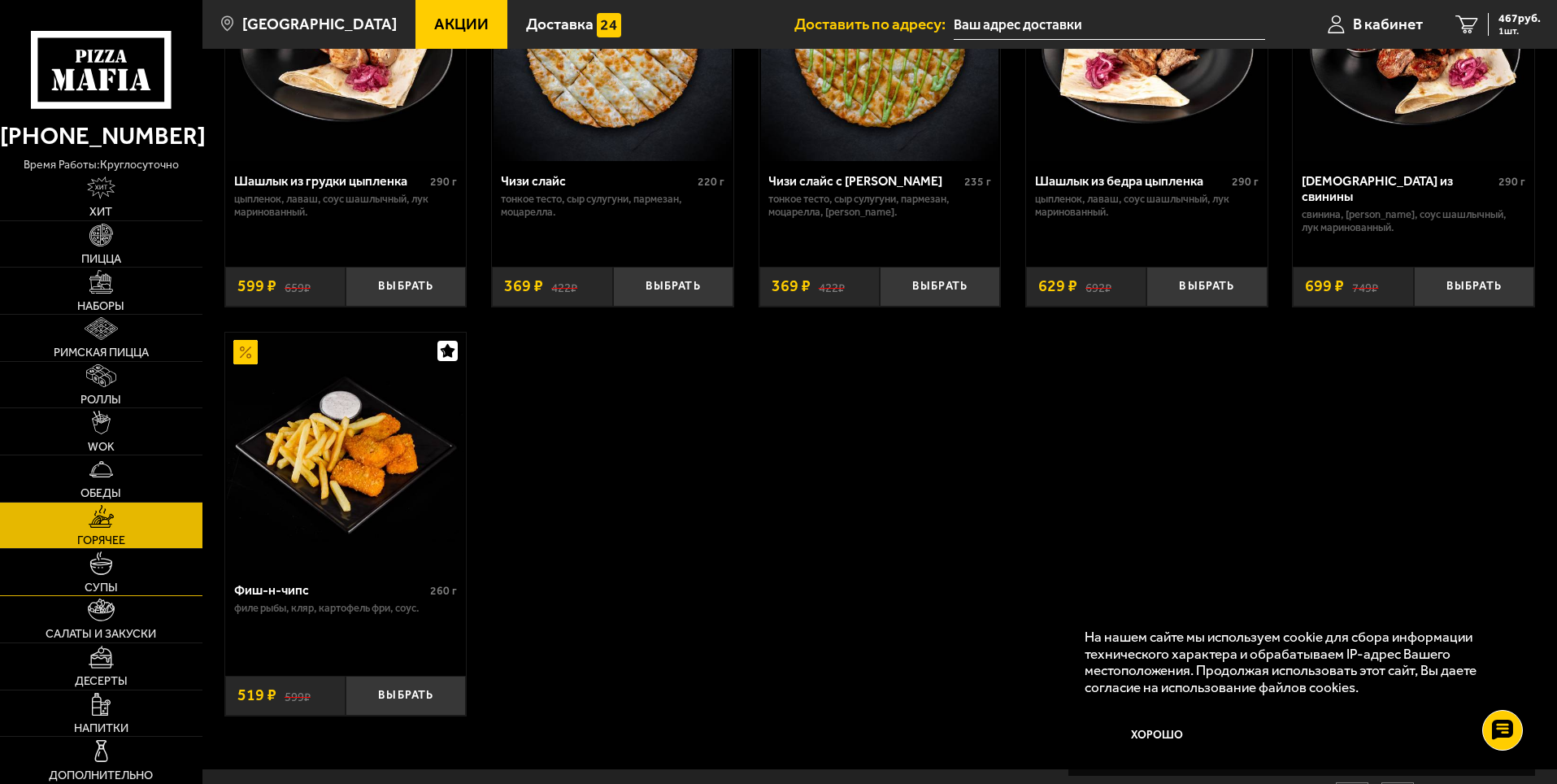
click at [154, 579] on link "Супы" at bounding box center [101, 571] width 203 height 46
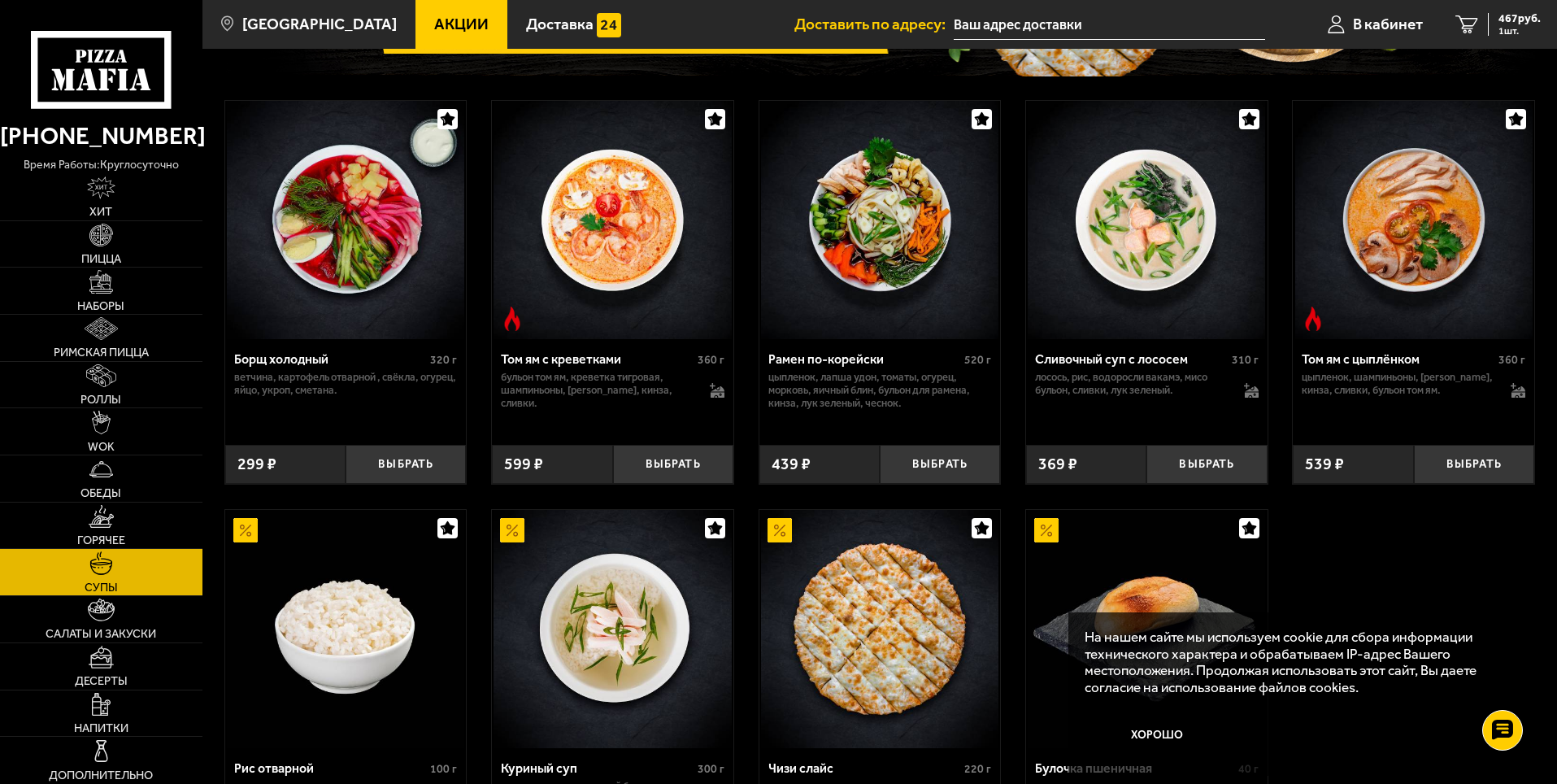
scroll to position [244, 0]
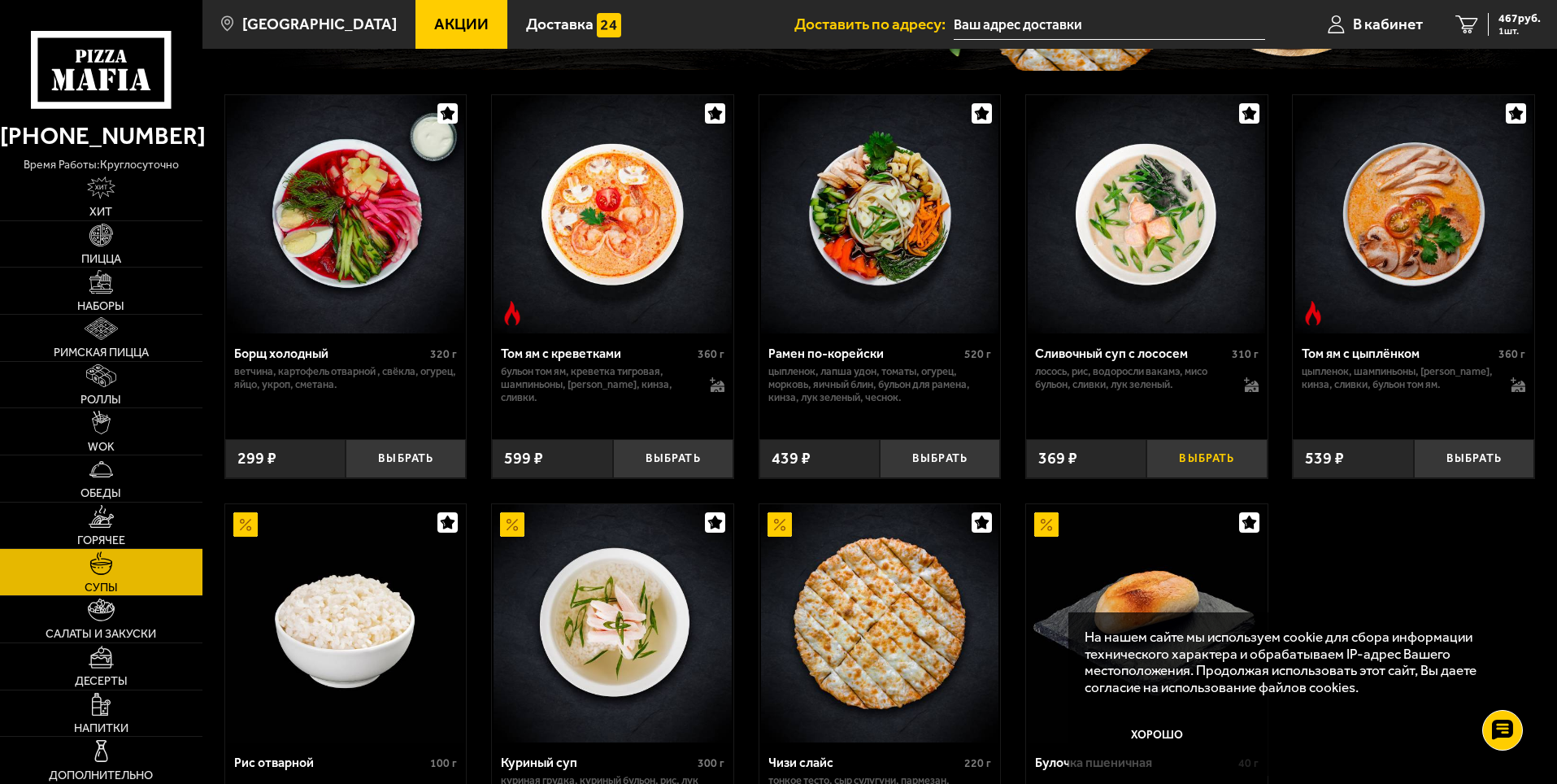
click at [1198, 458] on button "Выбрать" at bounding box center [1207, 459] width 121 height 40
click at [121, 623] on link "Салаты и закуски" at bounding box center [101, 619] width 203 height 46
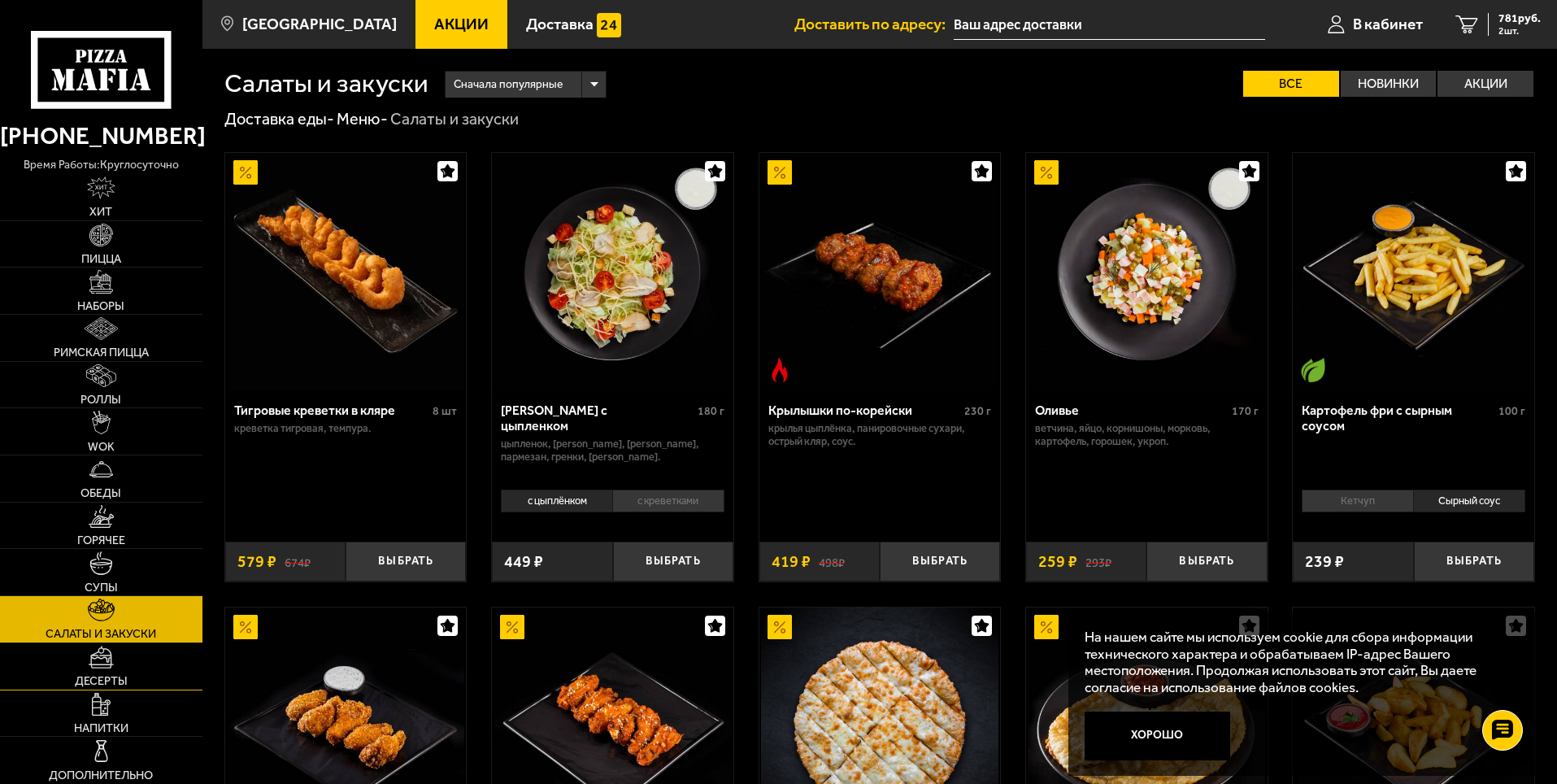
click at [119, 680] on span "Десерты" at bounding box center [101, 680] width 53 height 12
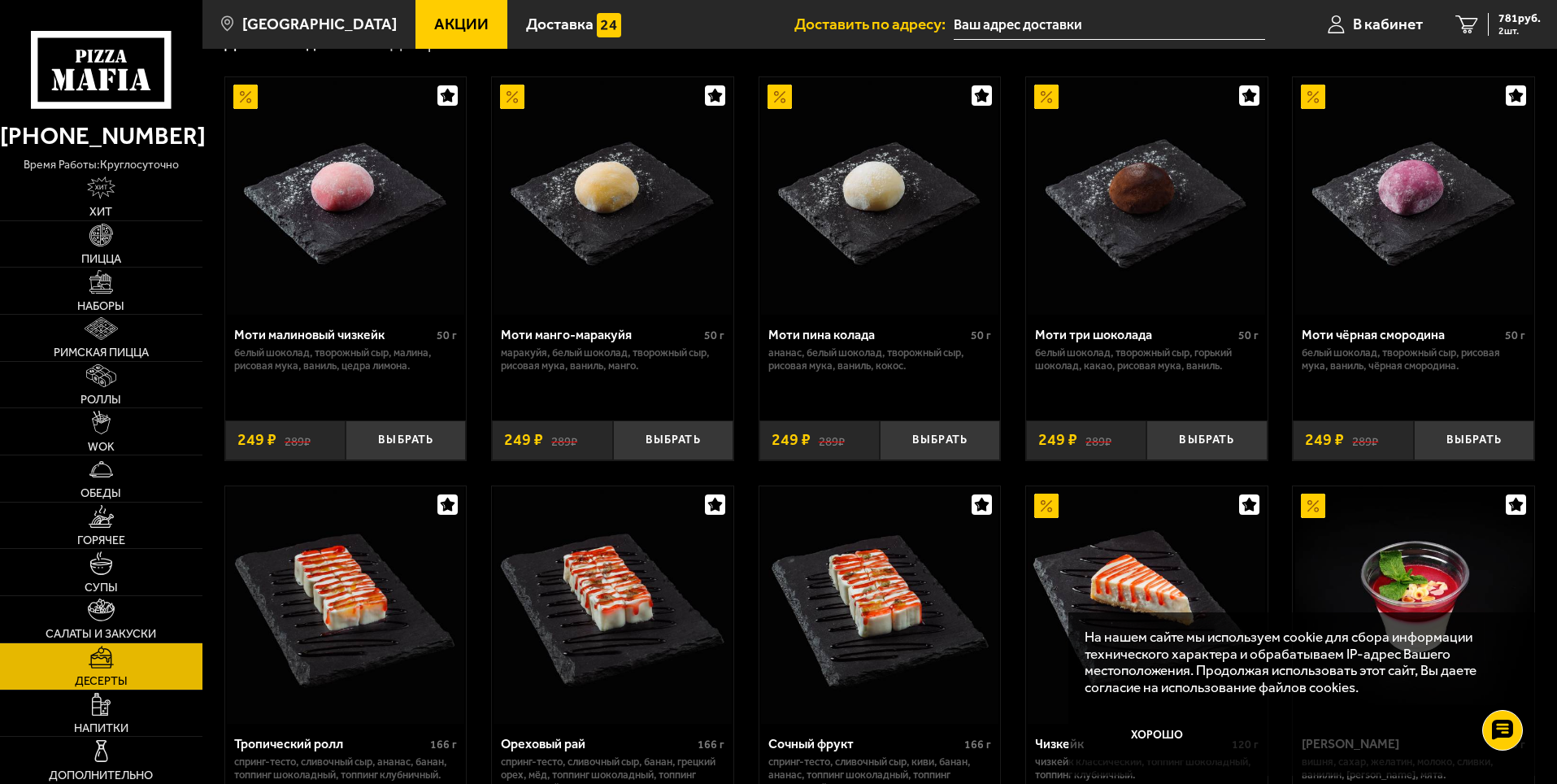
scroll to position [81, 0]
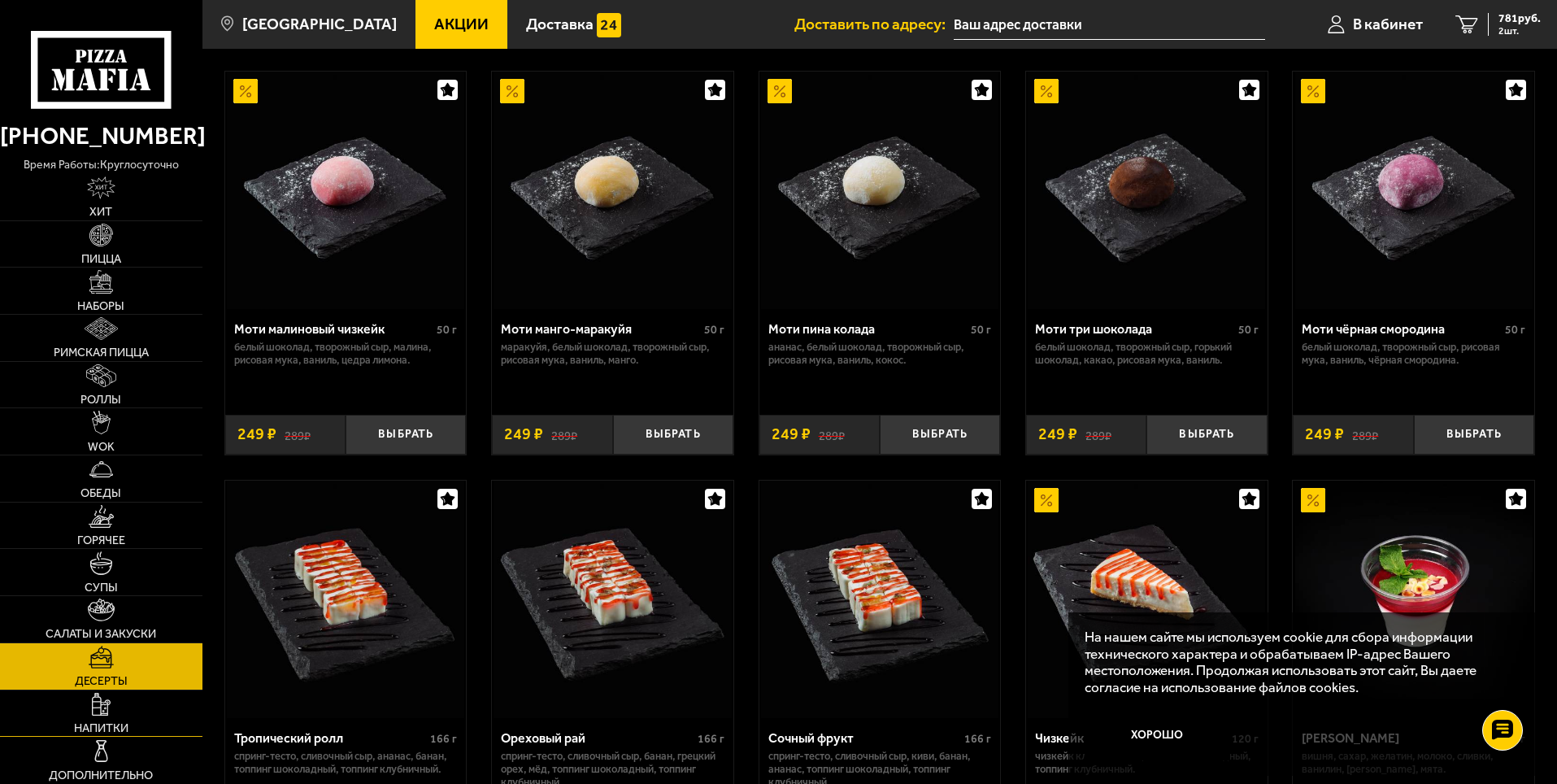
click at [118, 707] on link "Напитки" at bounding box center [101, 713] width 203 height 46
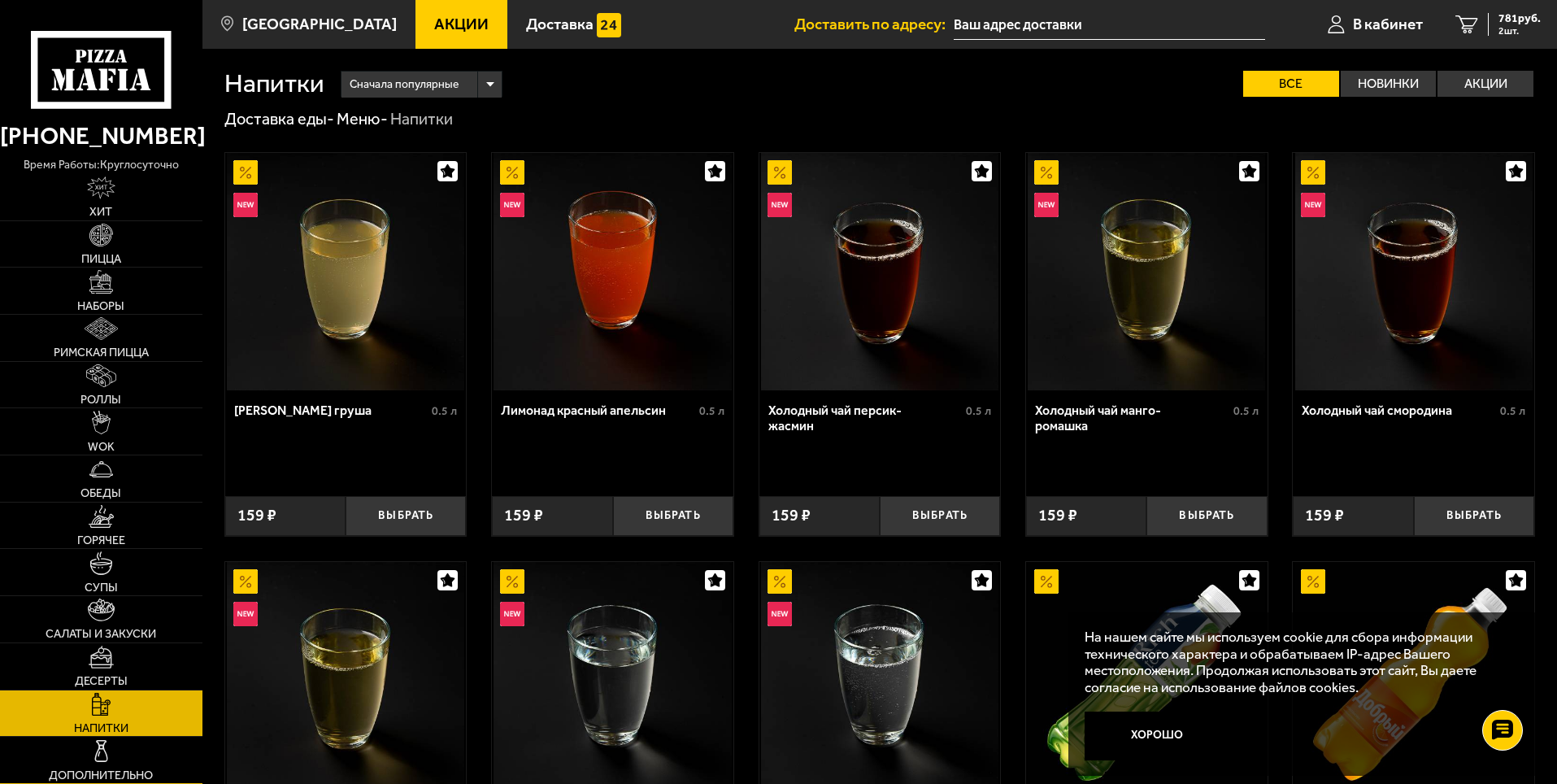
click at [155, 751] on link "Дополнительно" at bounding box center [101, 760] width 203 height 46
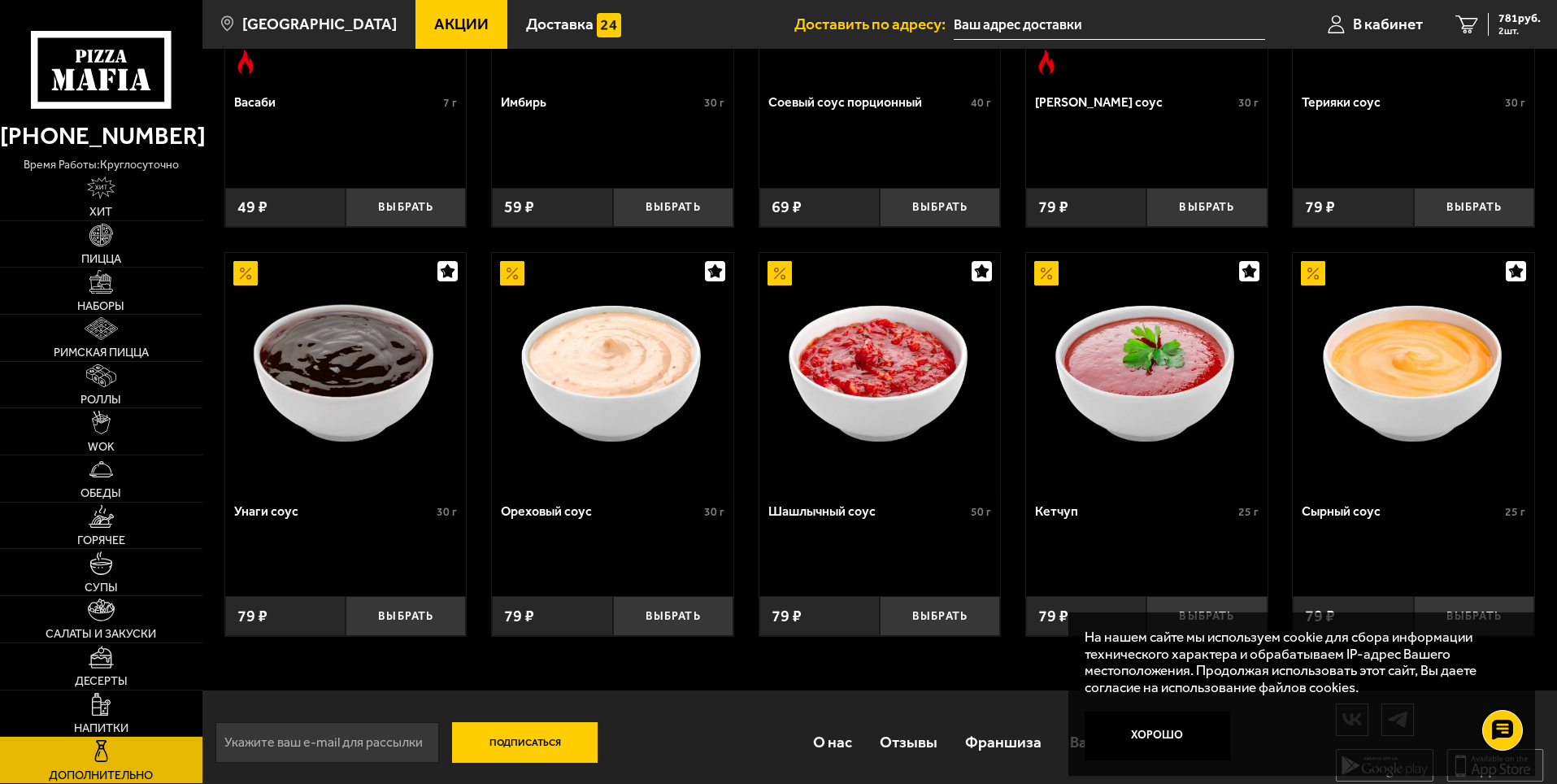
scroll to position [731, 0]
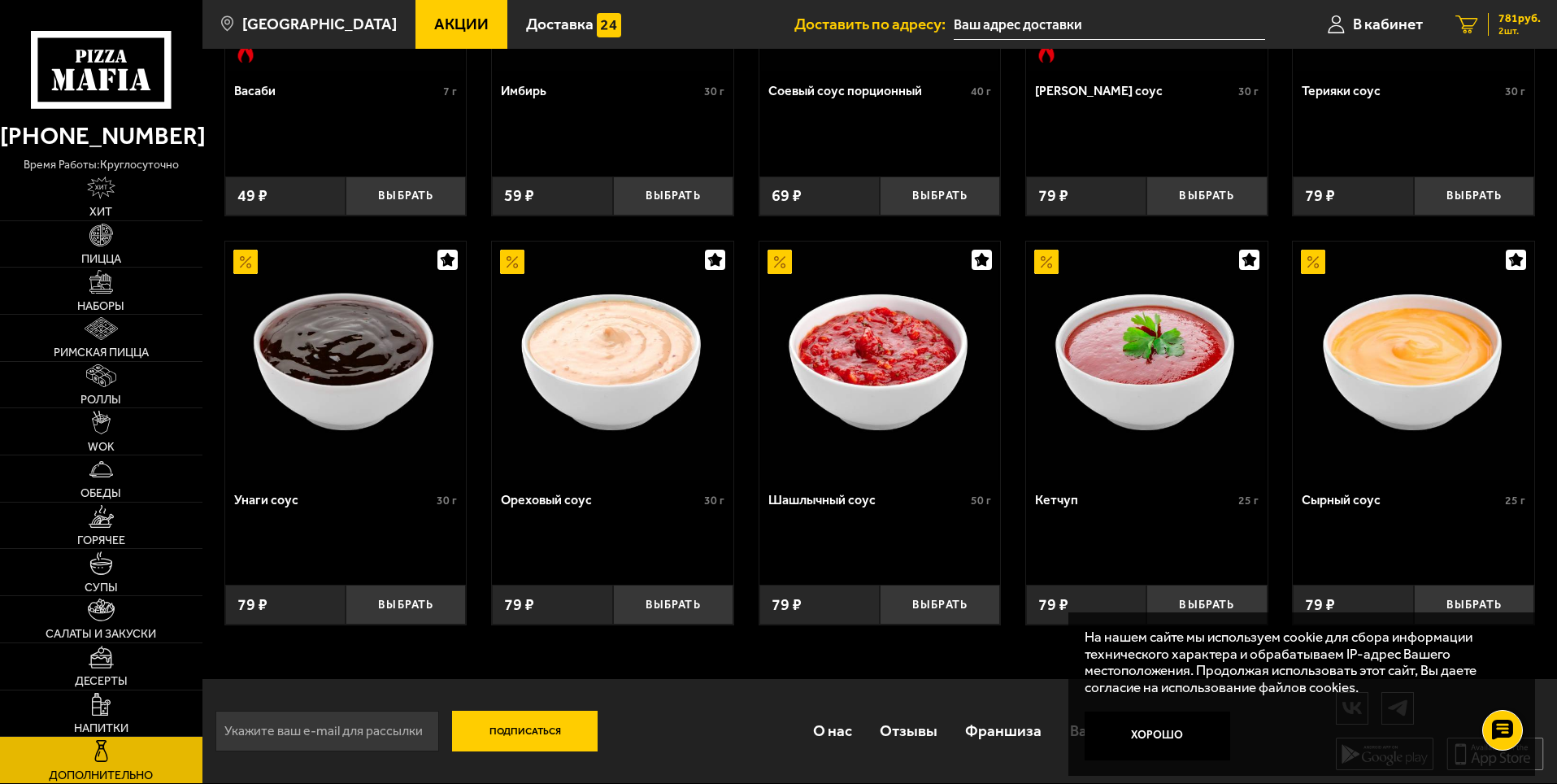
click at [1515, 32] on span "2 шт." at bounding box center [1519, 30] width 42 height 10
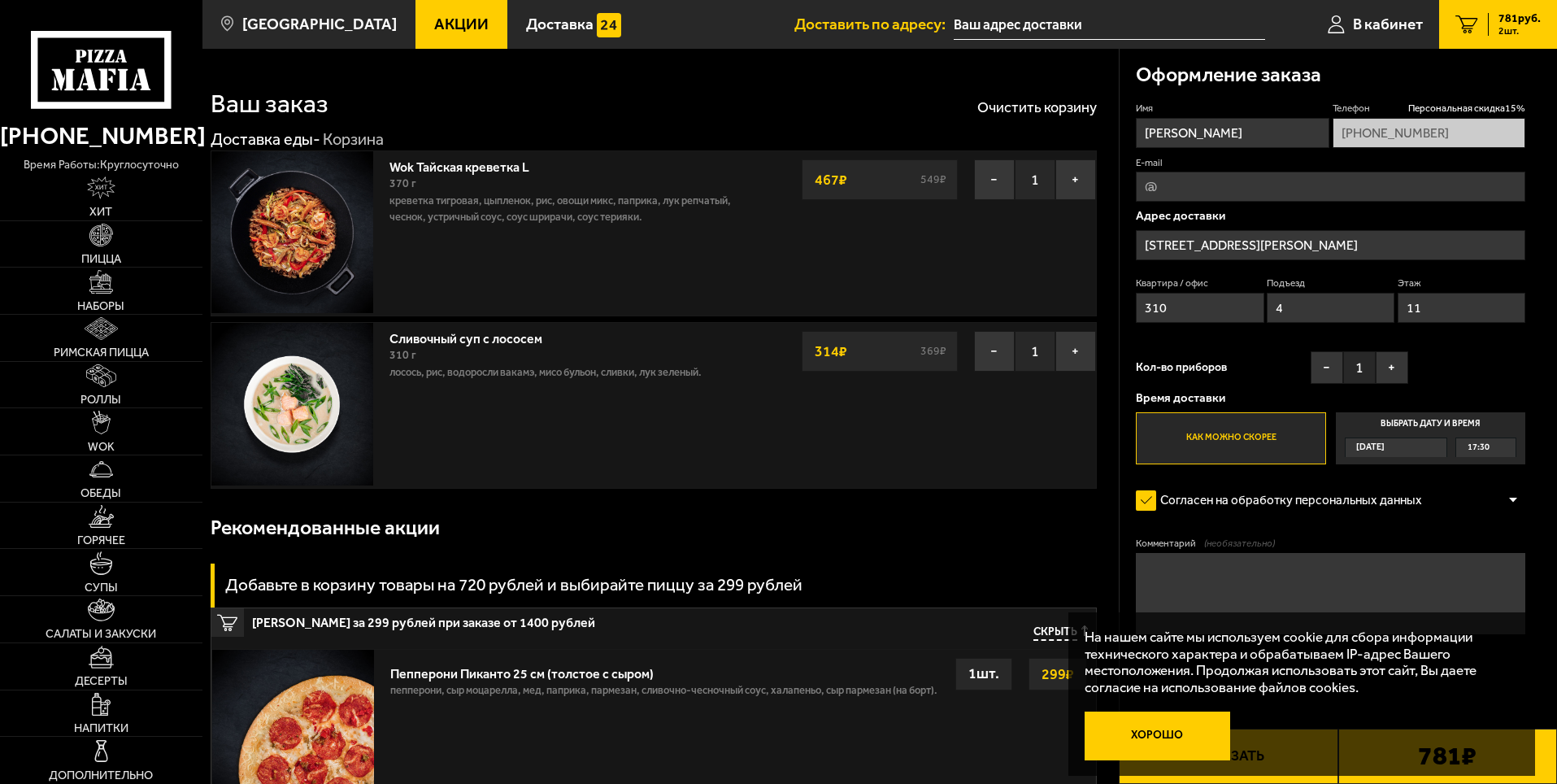
click at [1154, 721] on button "Хорошо" at bounding box center [1158, 736] width 146 height 49
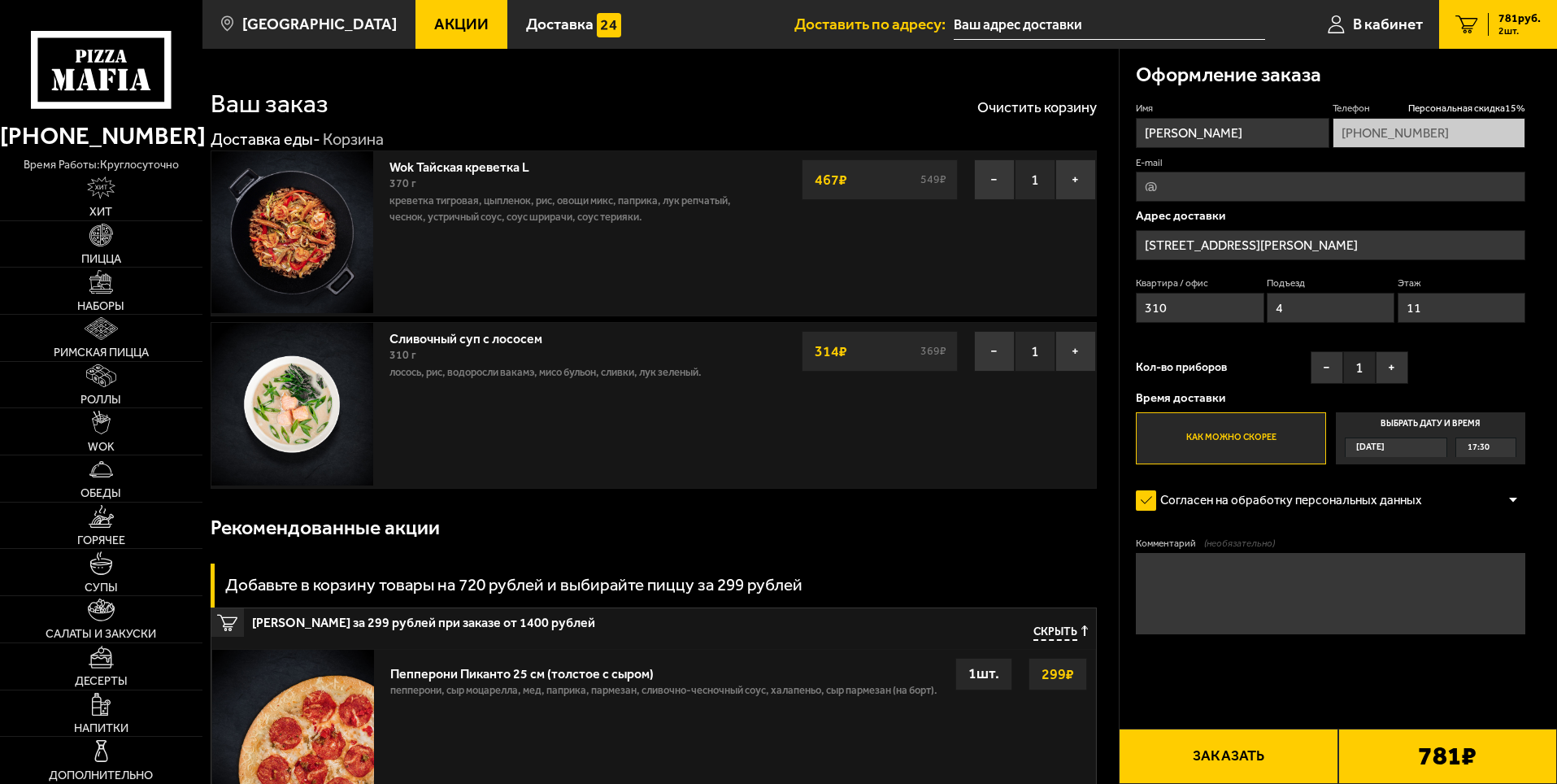
click at [1195, 196] on input "E-mail" at bounding box center [1331, 187] width 389 height 30
click at [1379, 83] on div "Оформление заказа" at bounding box center [1331, 75] width 389 height 53
click at [1393, 359] on button "+" at bounding box center [1392, 367] width 32 height 32
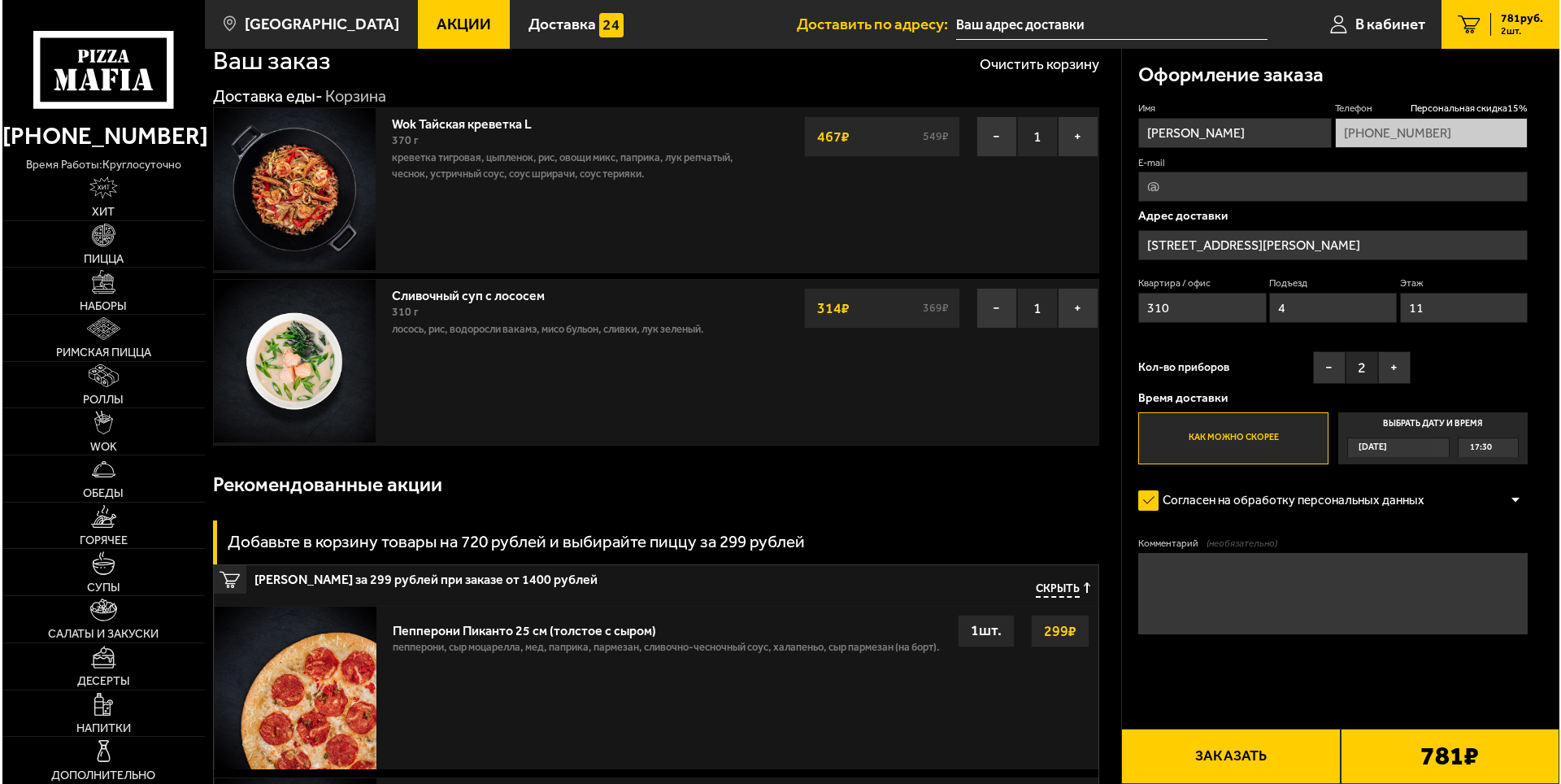
scroll to position [163, 0]
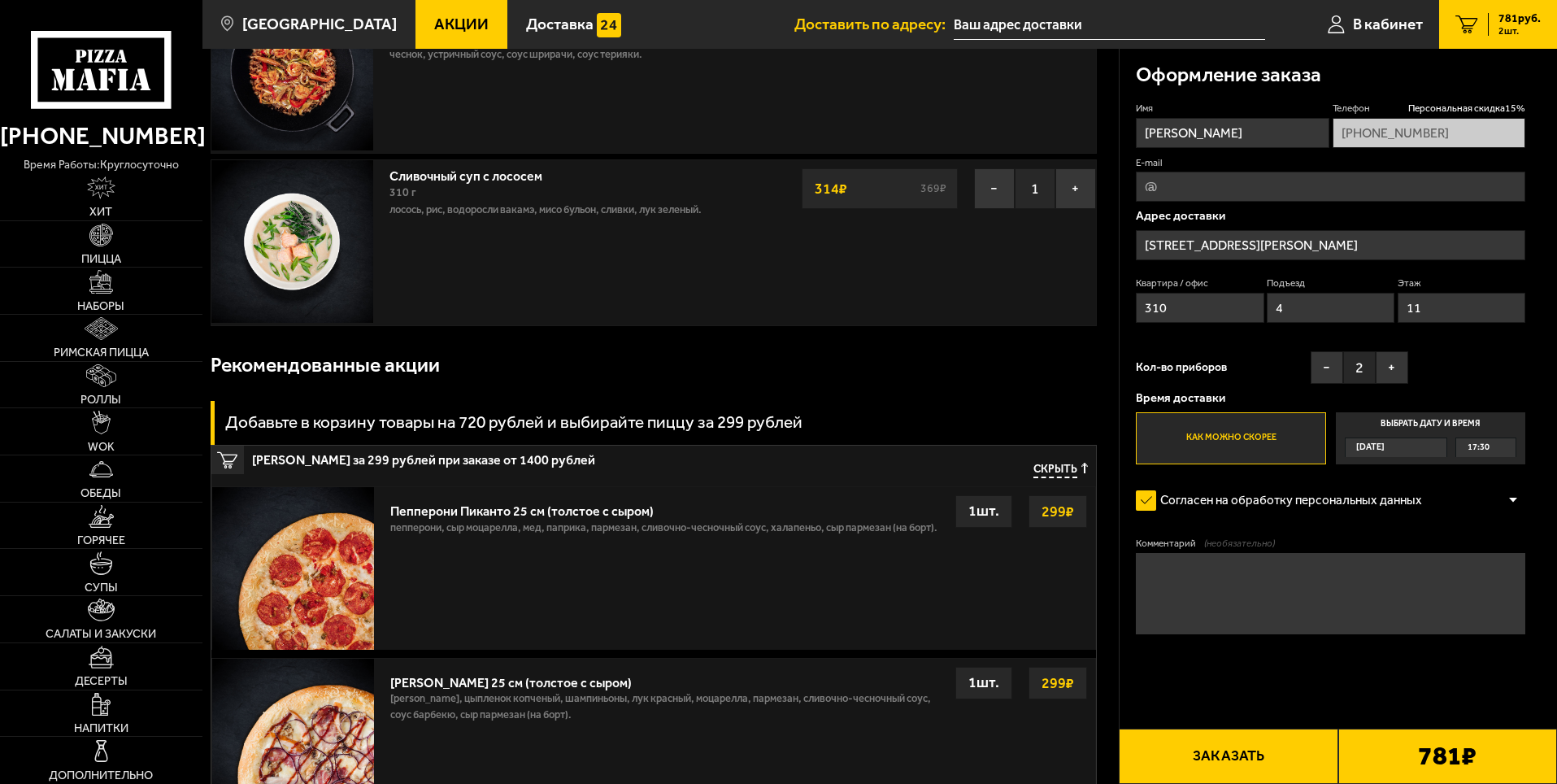
click at [1260, 748] on button "Заказать" at bounding box center [1228, 756] width 219 height 55
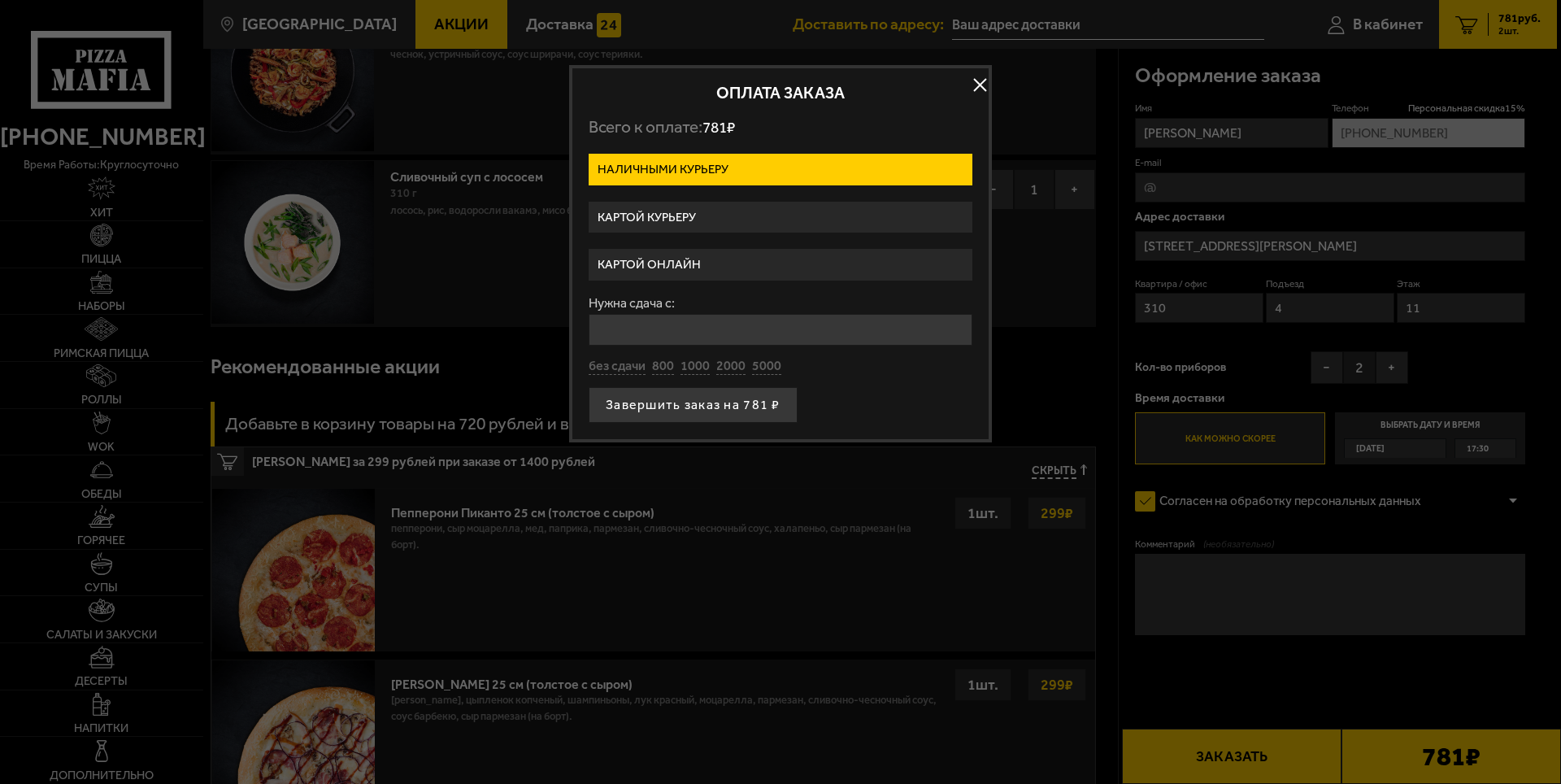
click at [714, 218] on label "Картой курьеру" at bounding box center [780, 218] width 384 height 32
click at [0, 0] on input "Картой курьеру" at bounding box center [0, 0] width 0 height 0
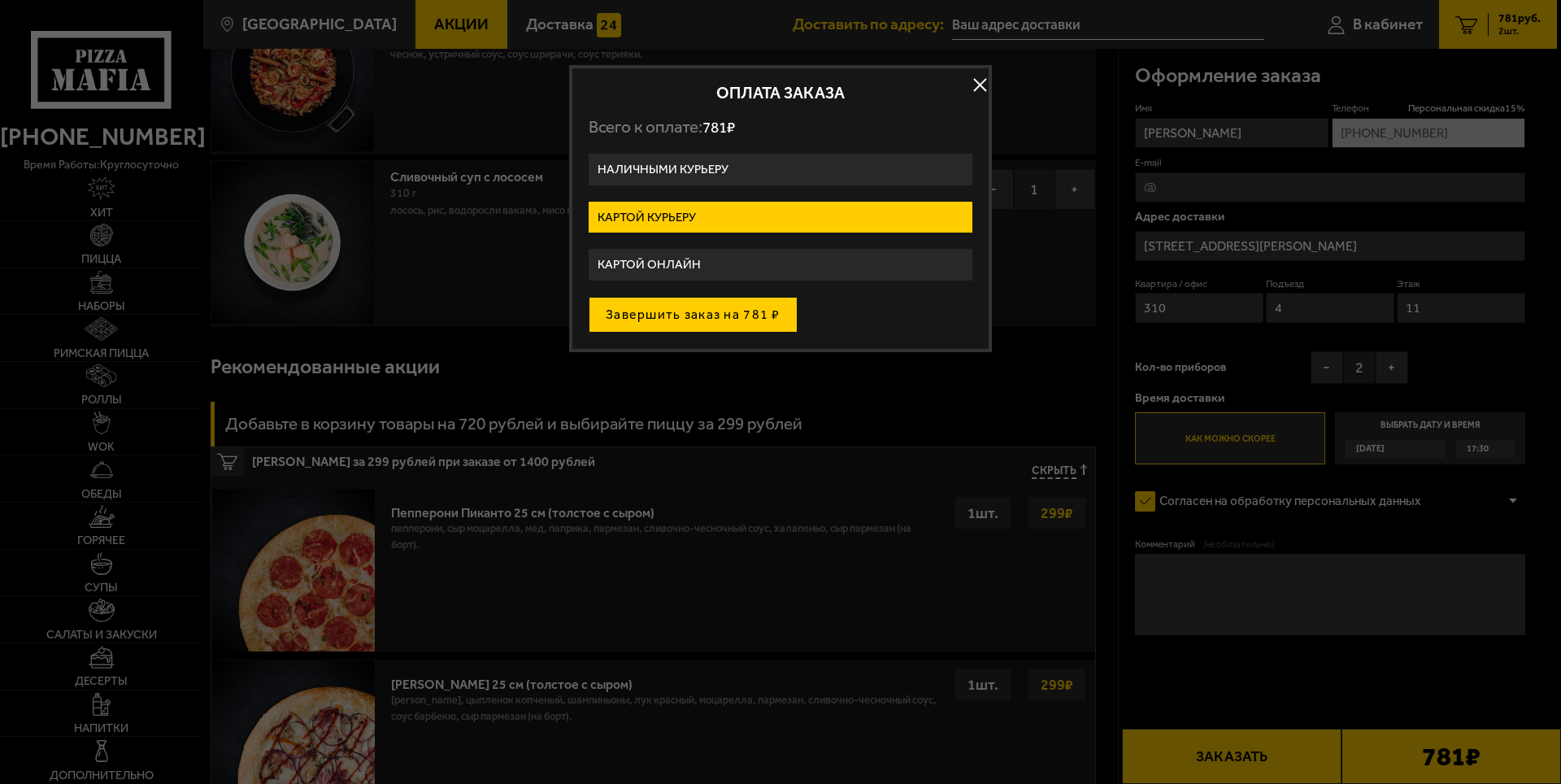
click at [761, 320] on button "Завершить заказ на 781 ₽" at bounding box center [693, 314] width 209 height 36
